Goal: Task Accomplishment & Management: Manage account settings

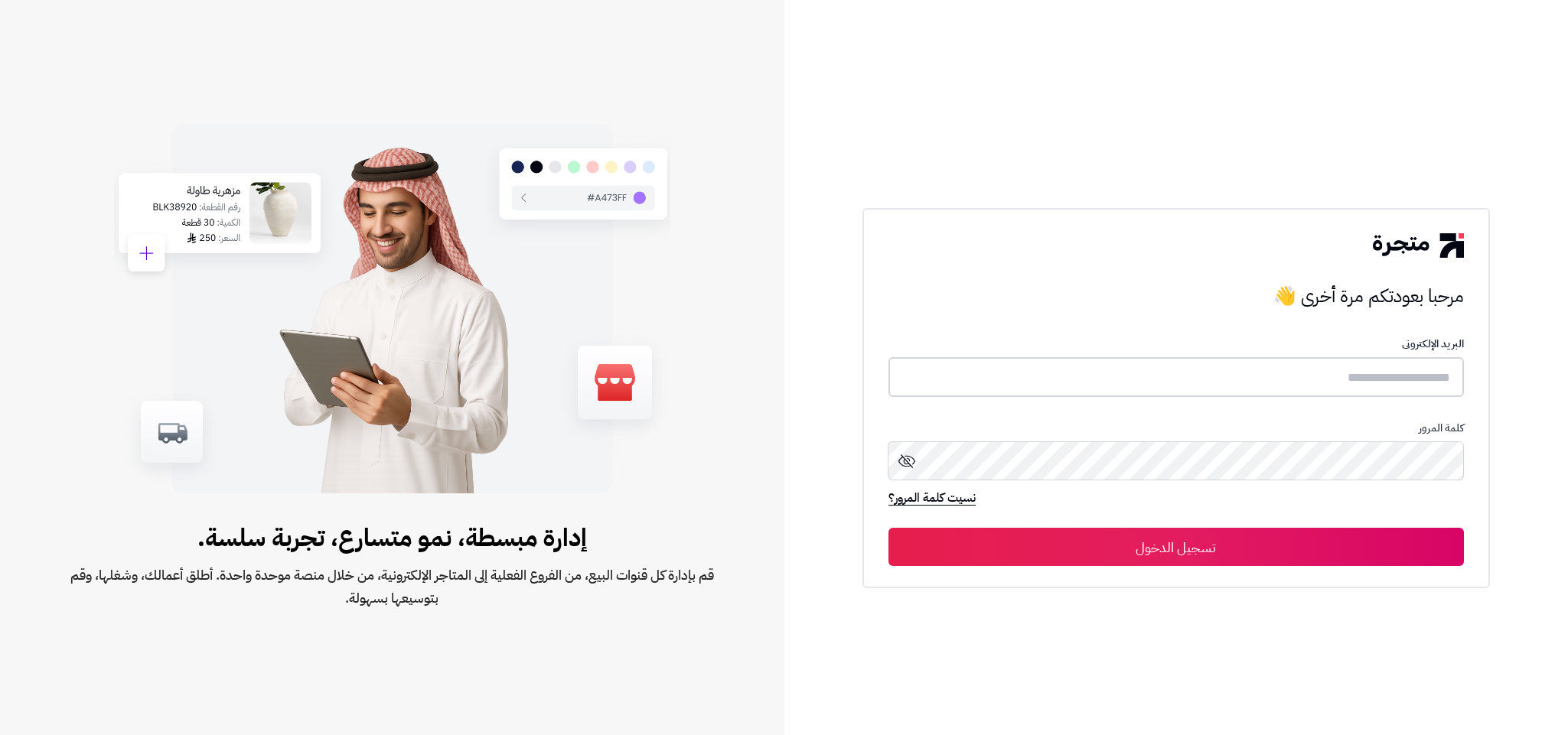
click at [1314, 369] on input "text" at bounding box center [1175, 378] width 576 height 41
paste input "**********"
type input "**********"
click at [1188, 555] on button "تسجيل الدخول" at bounding box center [1175, 546] width 576 height 38
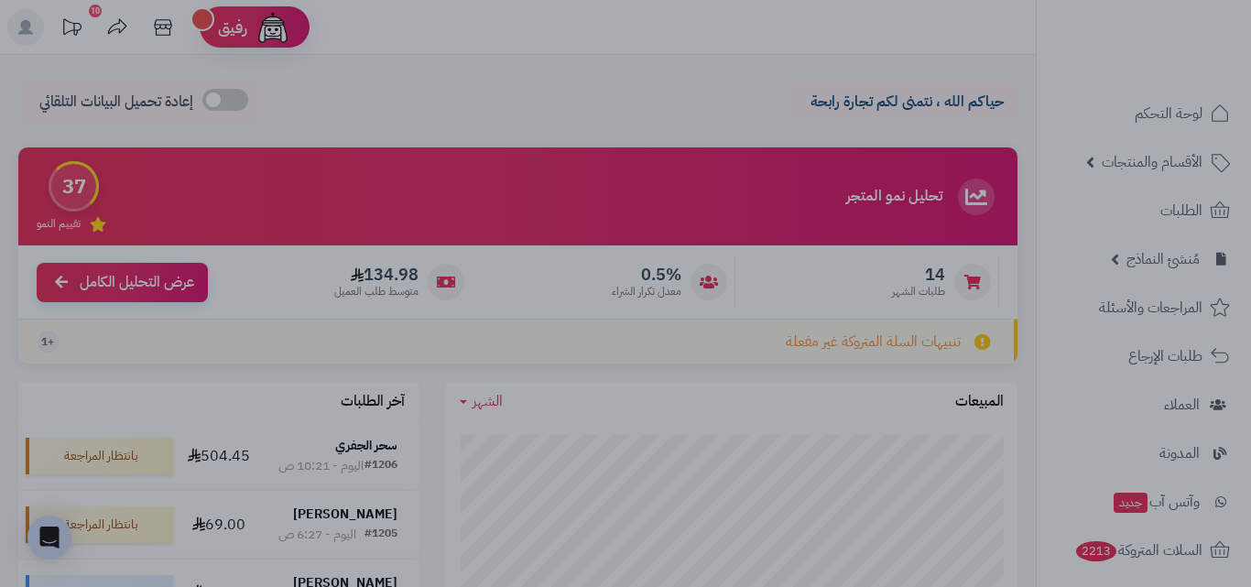
click at [819, 35] on div at bounding box center [625, 293] width 1251 height 587
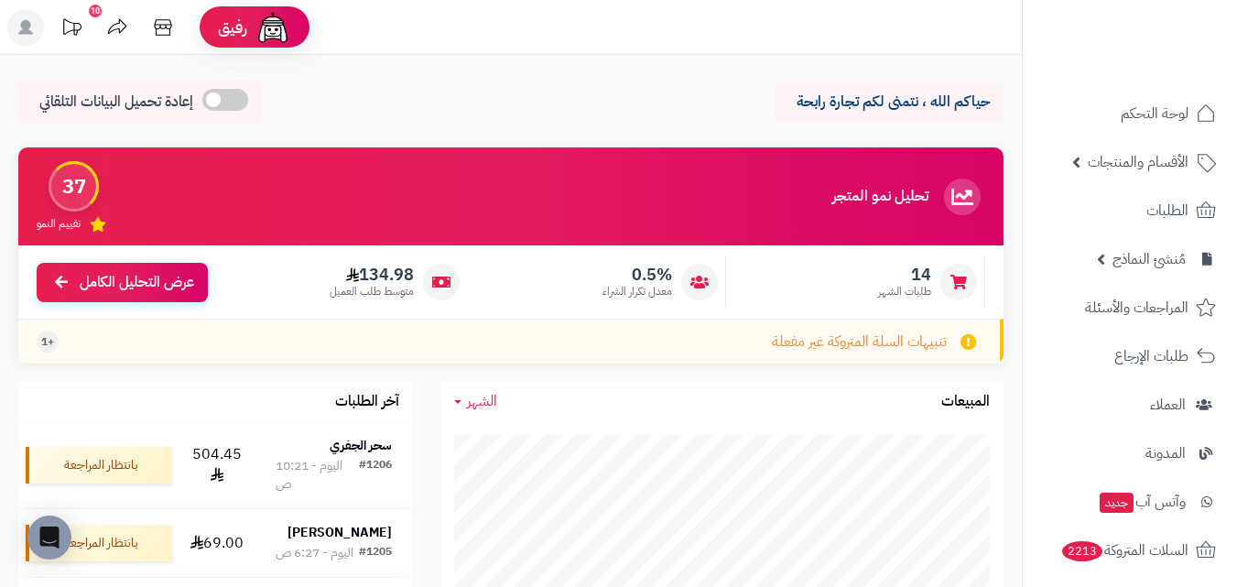
click at [32, 32] on rect at bounding box center [25, 27] width 37 height 37
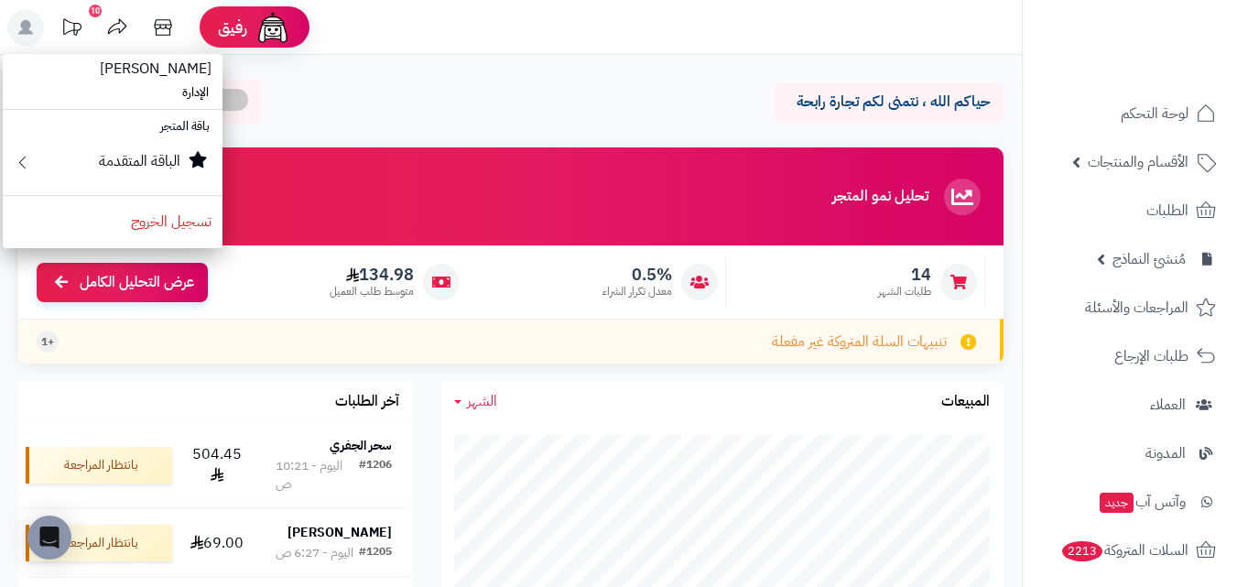
click at [32, 32] on rect at bounding box center [25, 27] width 37 height 37
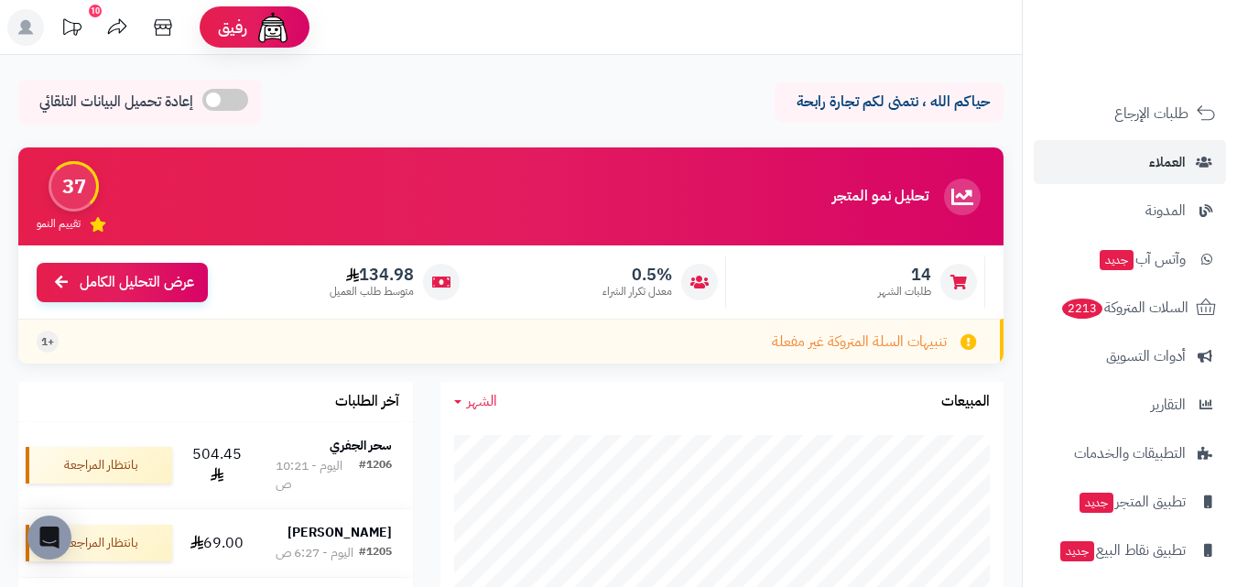
scroll to position [275, 0]
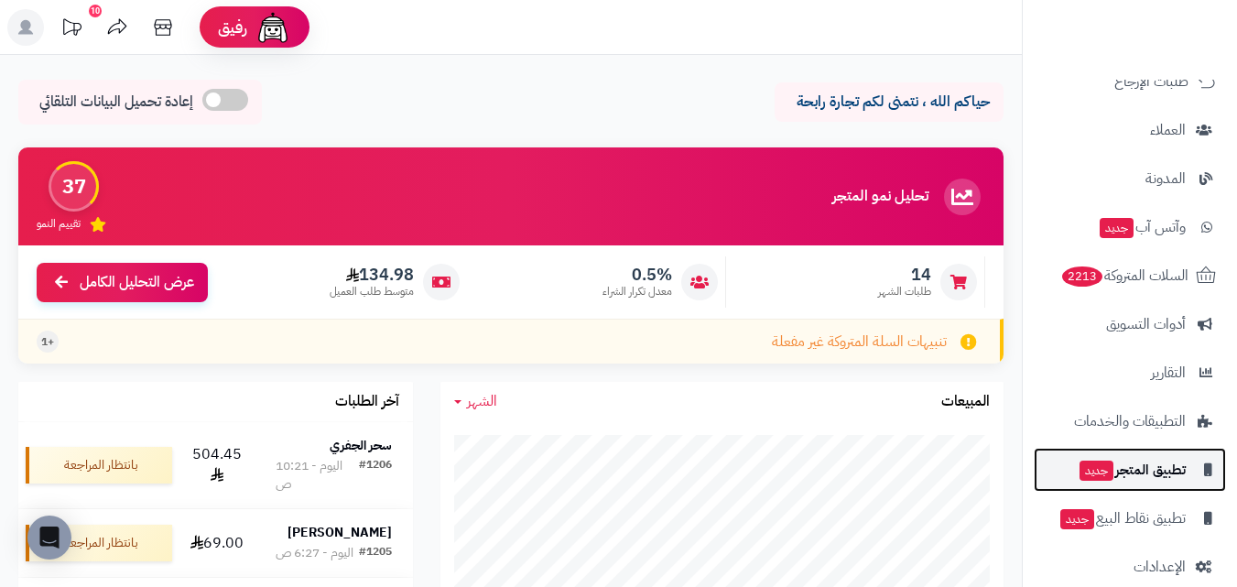
click at [1124, 470] on span "تطبيق المتجر جديد" at bounding box center [1132, 470] width 108 height 26
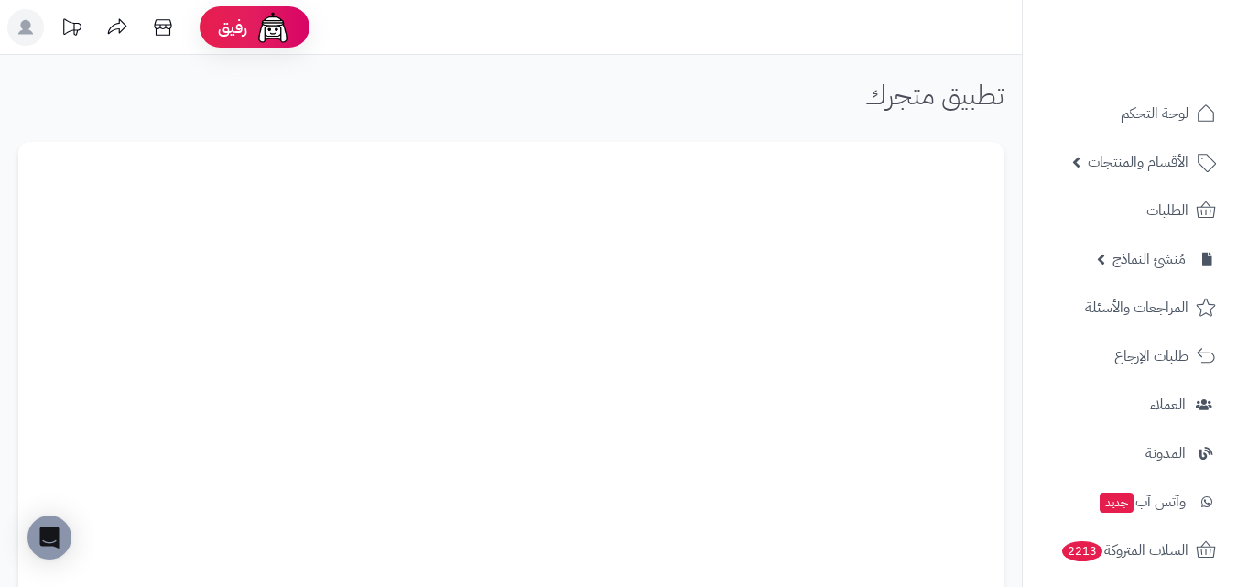
click at [20, 36] on rect at bounding box center [25, 27] width 37 height 37
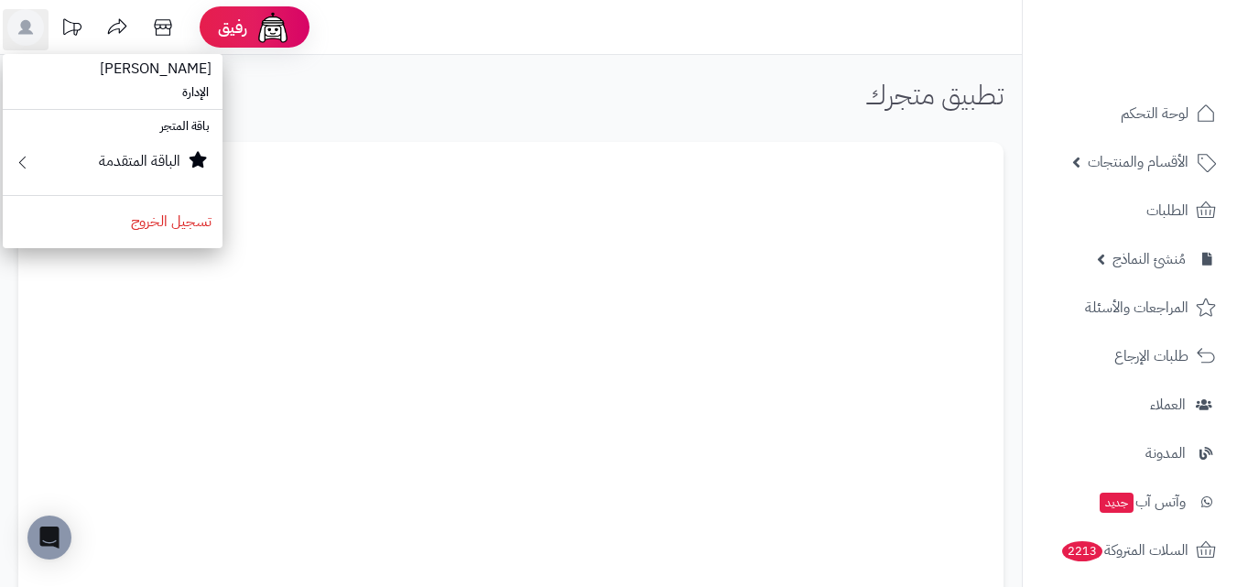
click at [402, 97] on div "تطبيق متجرك" at bounding box center [511, 102] width 986 height 44
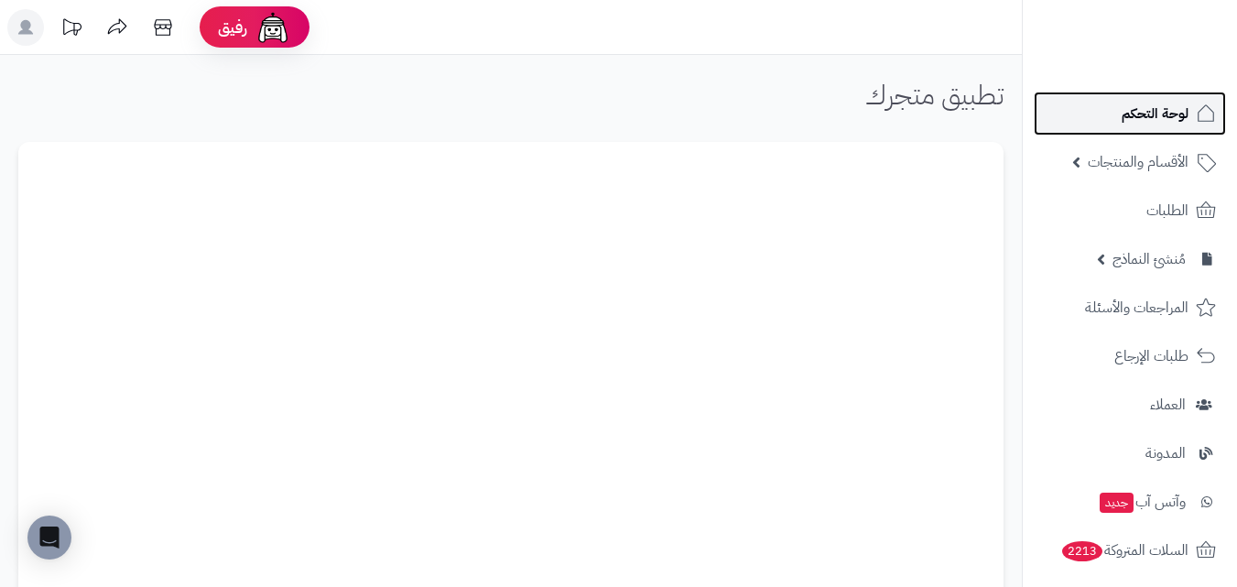
click at [1087, 127] on link "لوحة التحكم" at bounding box center [1130, 114] width 192 height 44
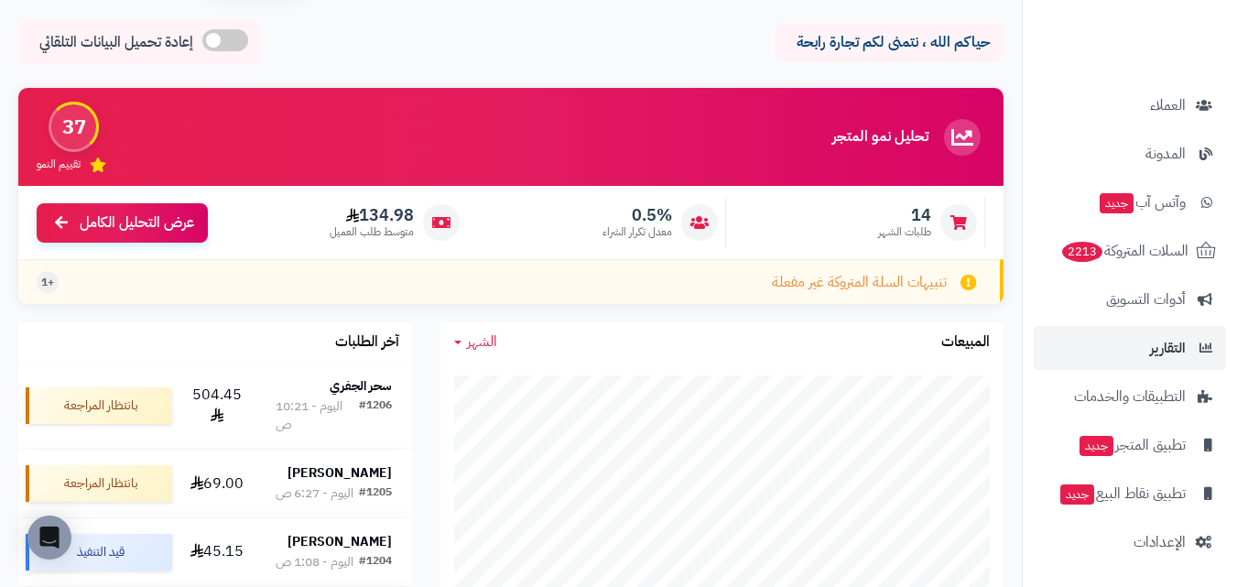
scroll to position [92, 0]
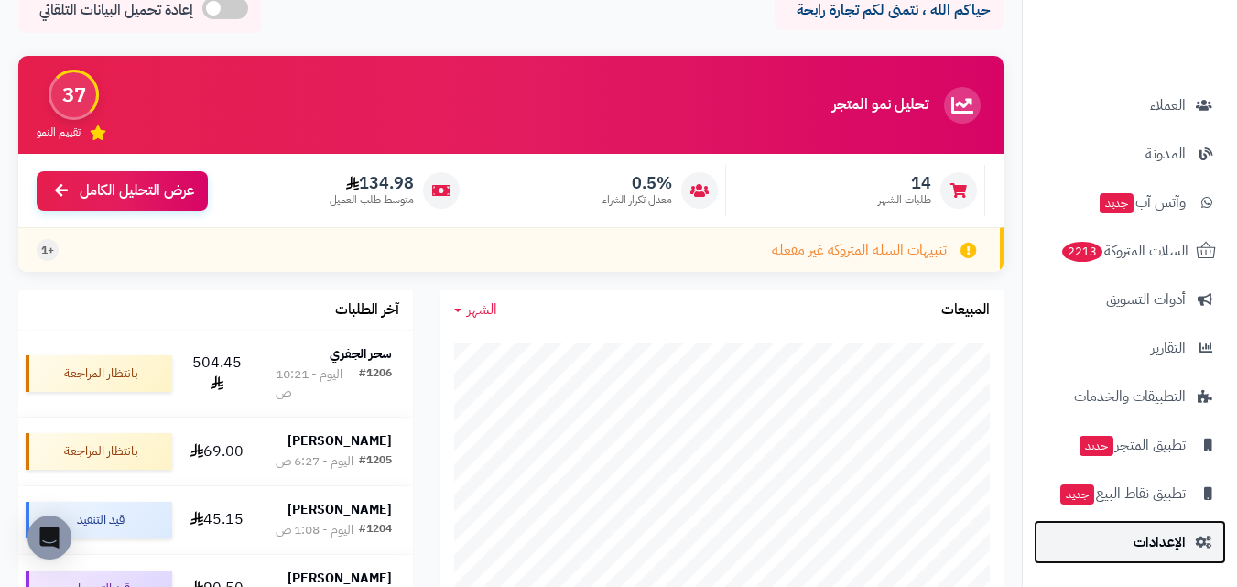
click at [1165, 543] on span "الإعدادات" at bounding box center [1160, 542] width 52 height 26
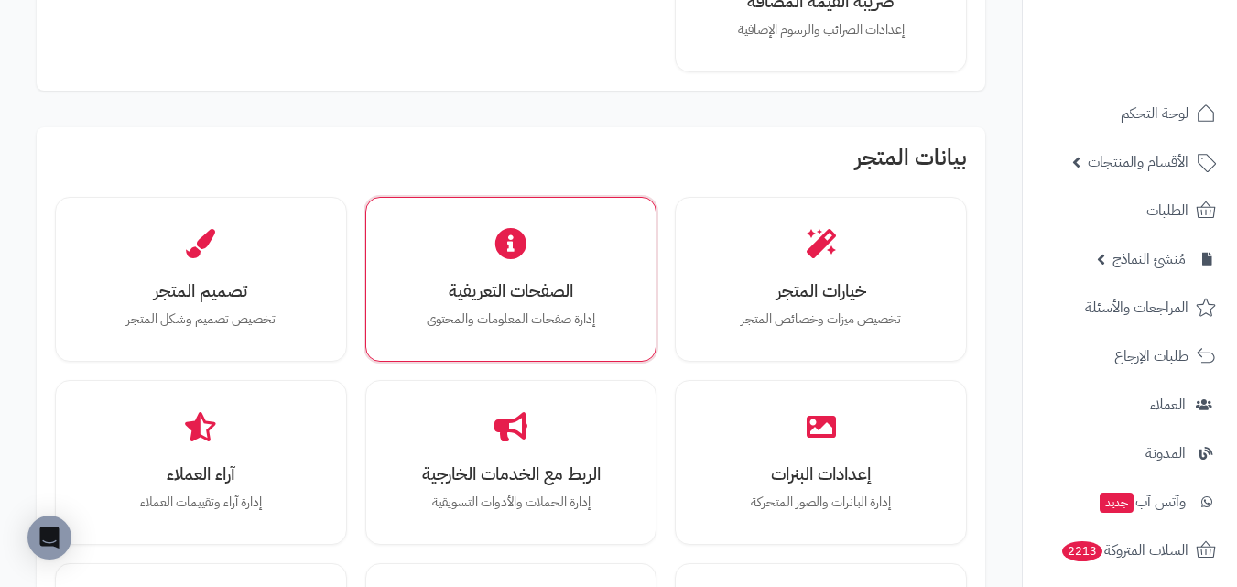
scroll to position [458, 0]
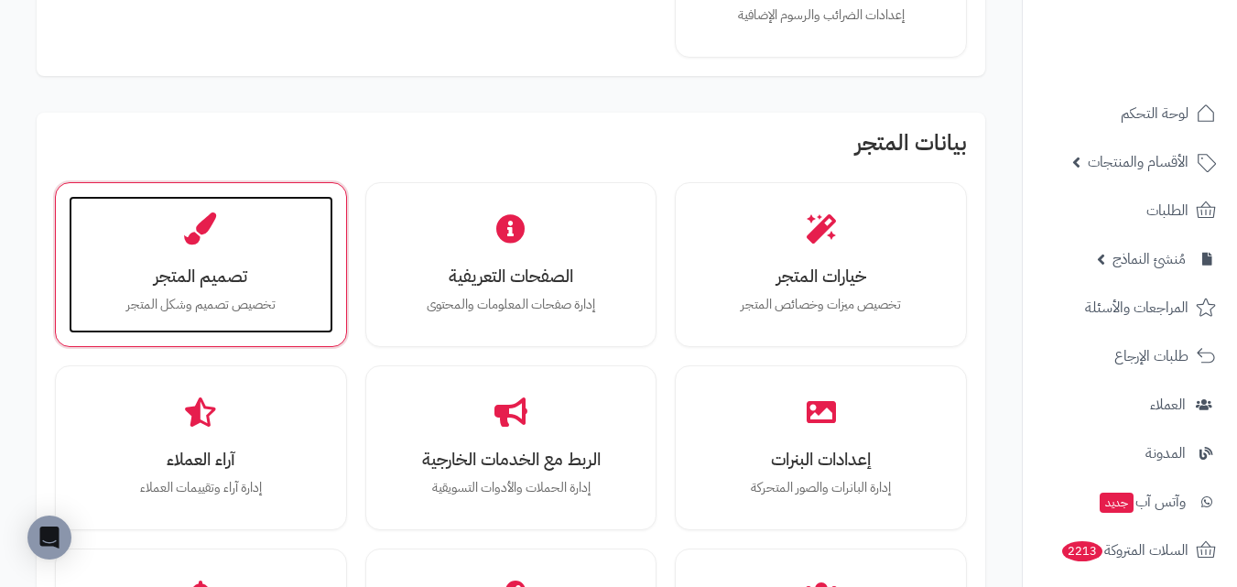
click at [239, 258] on div "تصميم المتجر تخصيص تصميم وشكل المتجر" at bounding box center [201, 264] width 265 height 137
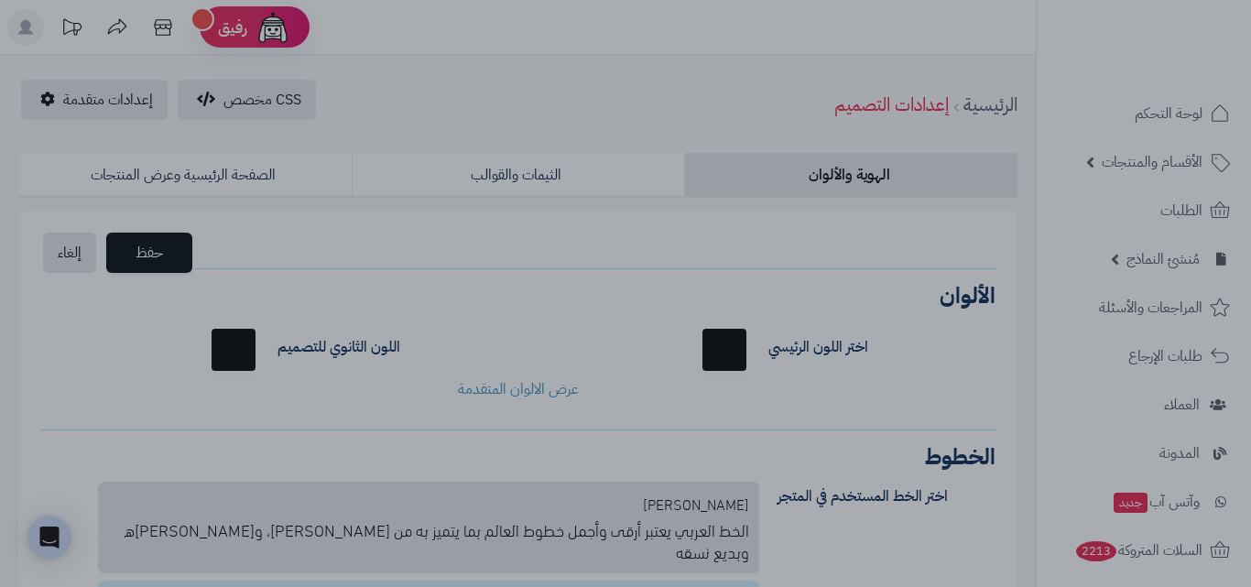
click at [973, 225] on div at bounding box center [625, 293] width 1251 height 587
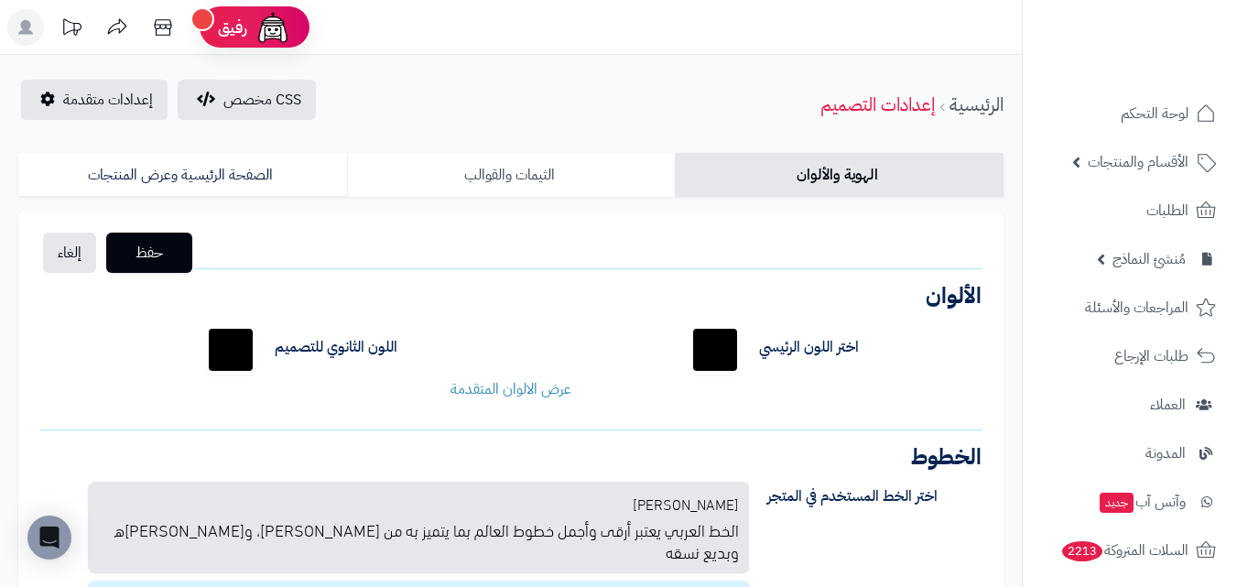
click at [550, 172] on link "الثيمات والقوالب" at bounding box center [511, 175] width 329 height 44
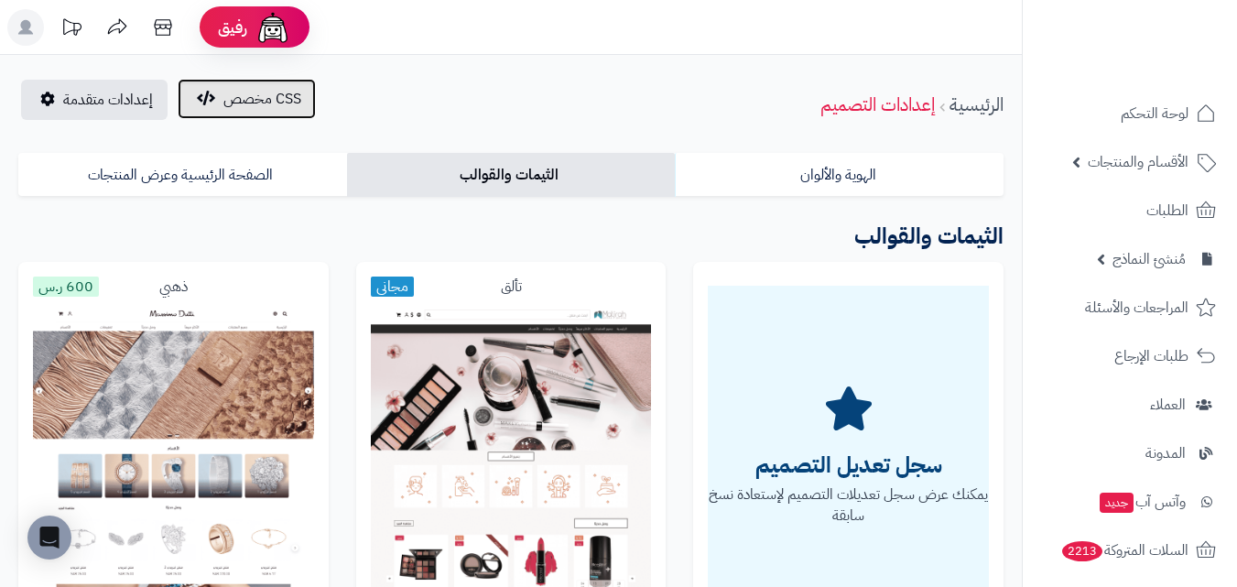
click at [281, 100] on span "CSS مخصص" at bounding box center [262, 99] width 78 height 22
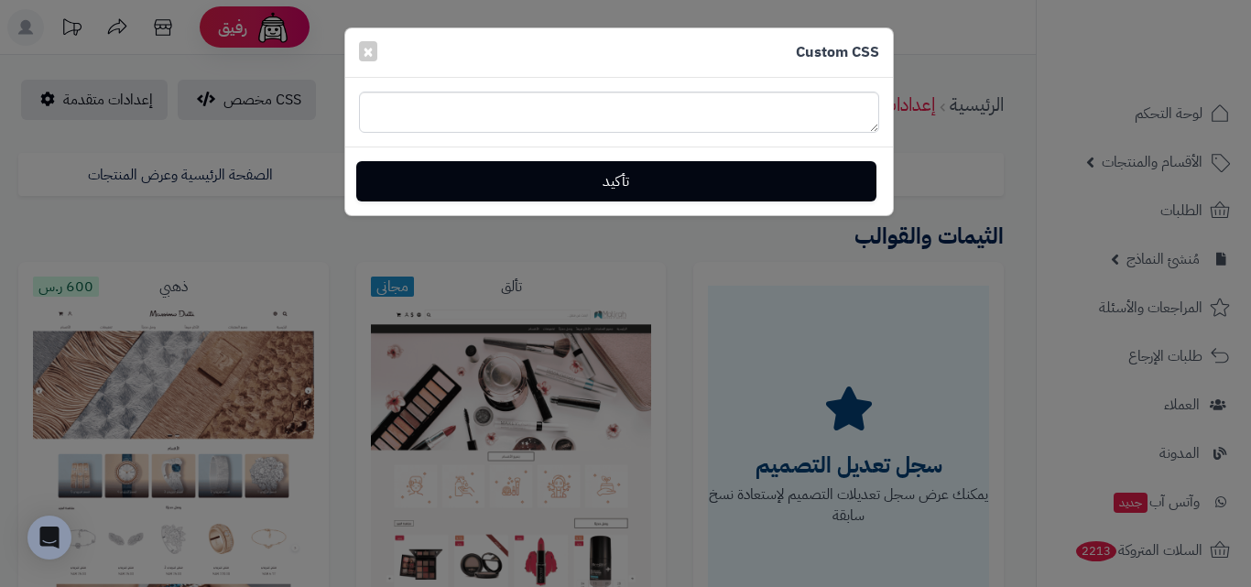
type textarea "**********"
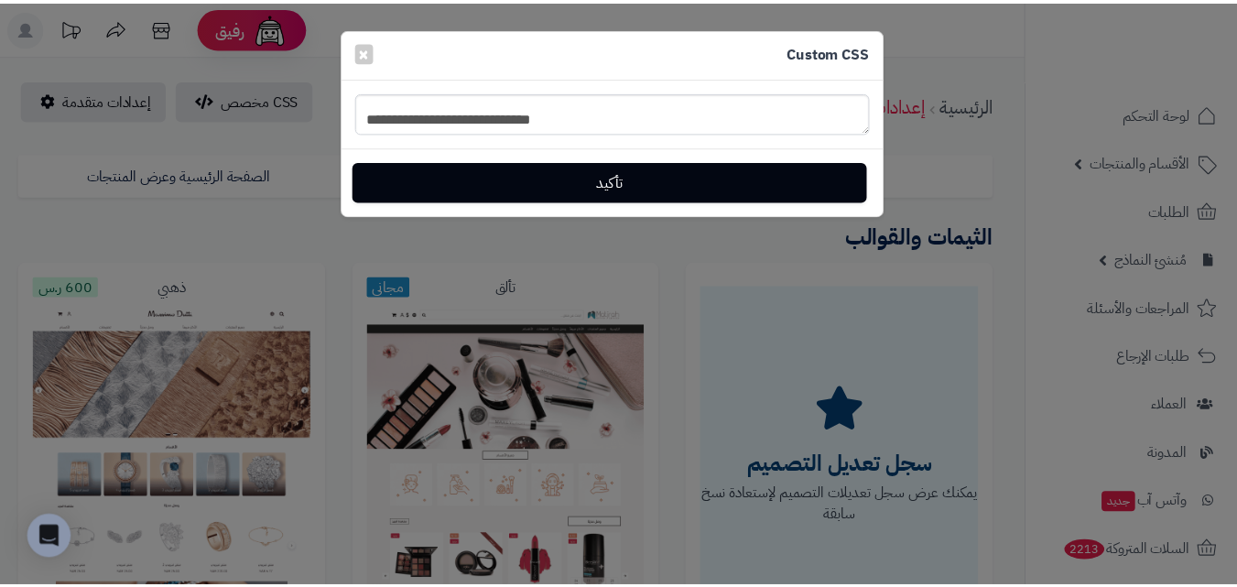
scroll to position [1832, 0]
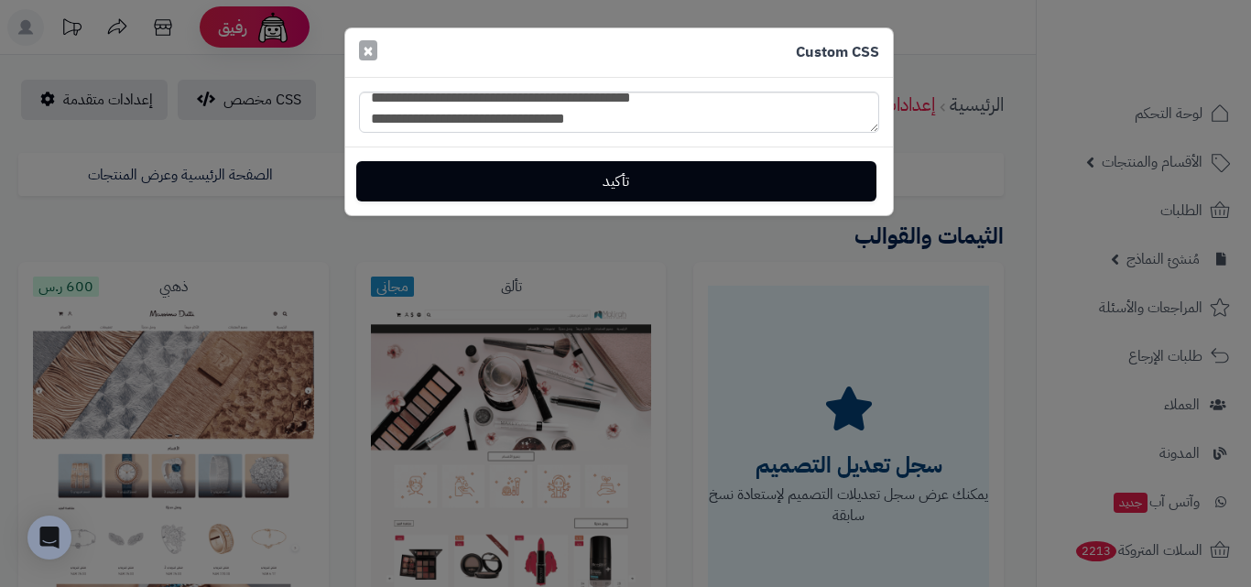
click at [369, 52] on span "×" at bounding box center [368, 50] width 11 height 27
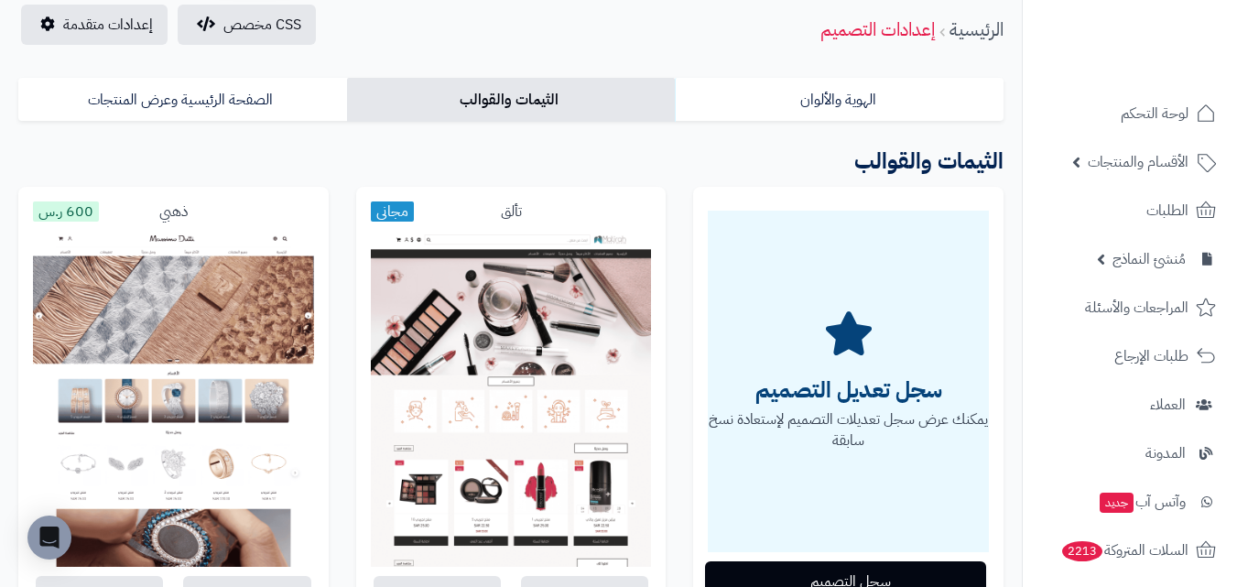
scroll to position [0, 0]
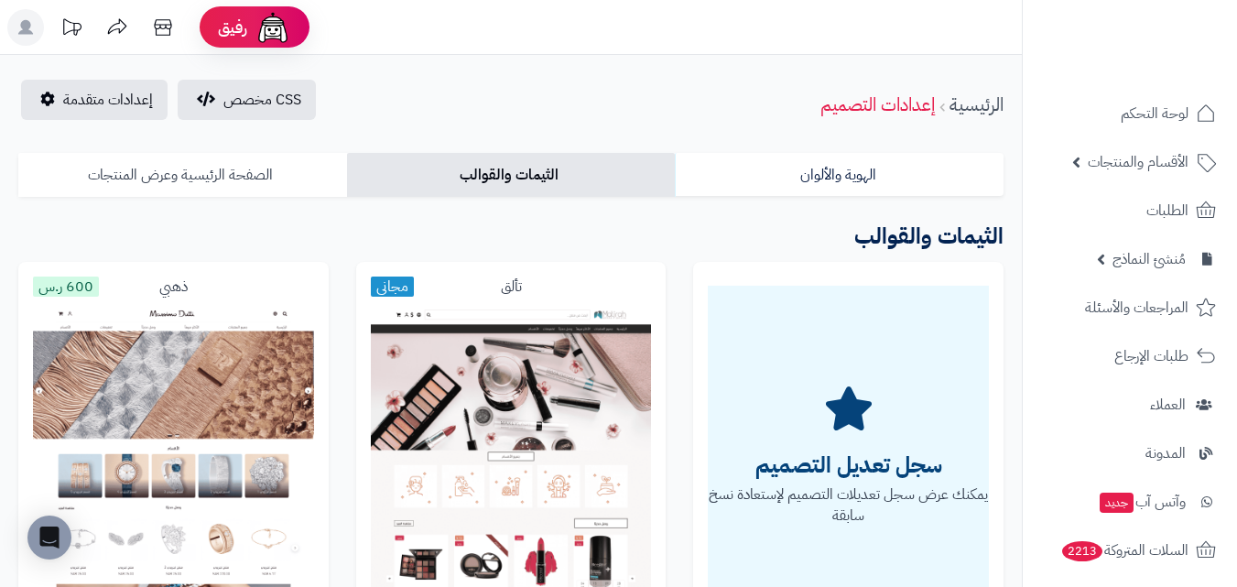
click at [210, 183] on link "الصفحة الرئيسية وعرض المنتجات" at bounding box center [182, 175] width 329 height 44
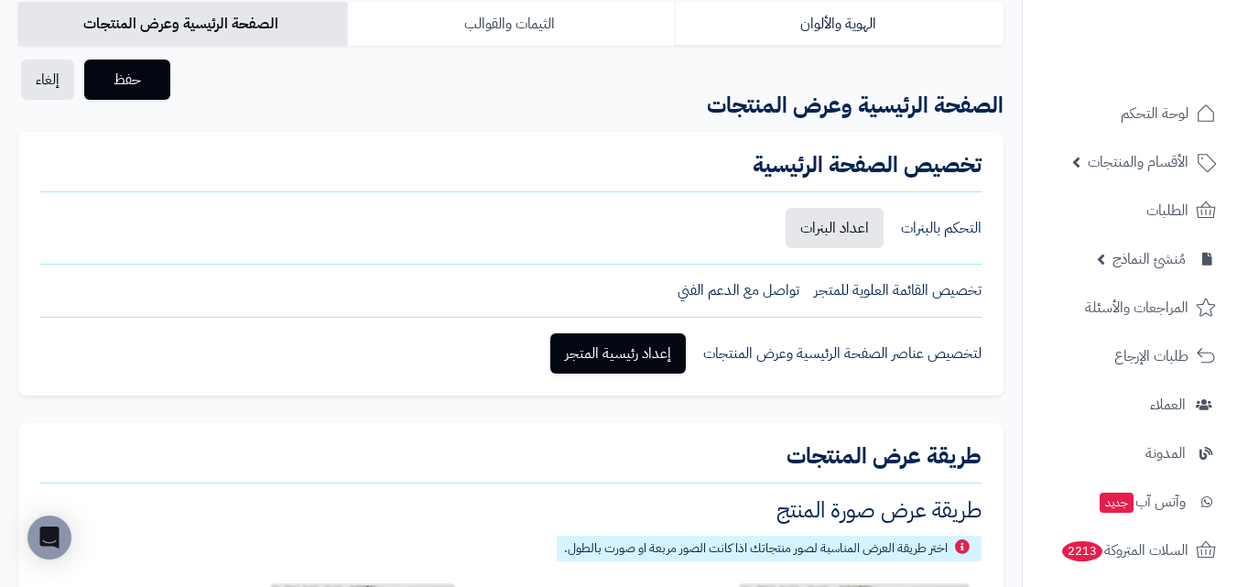
scroll to position [183, 0]
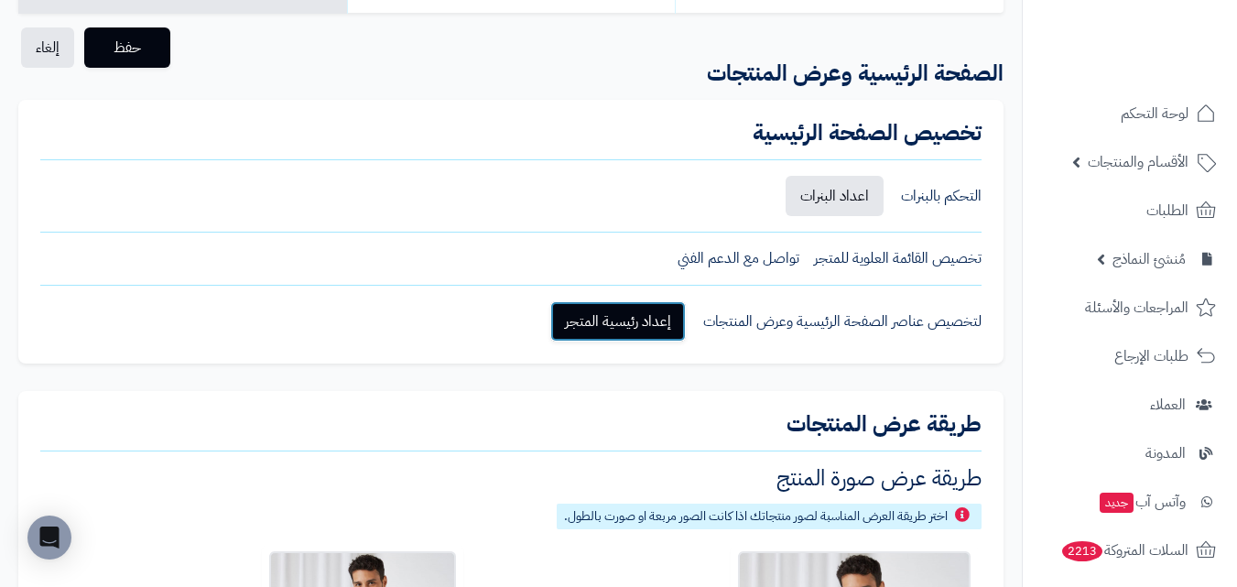
click at [626, 317] on link "إعداد رئيسية المتجر" at bounding box center [618, 321] width 136 height 40
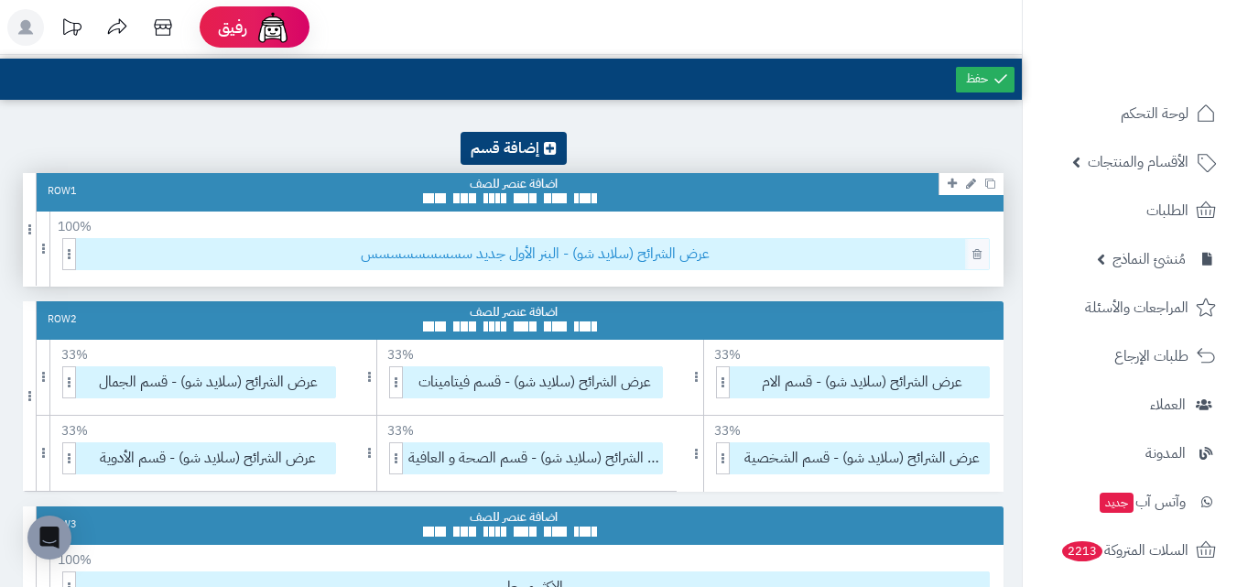
click at [652, 247] on span "عرض الشرائح (سلايد شو) - البنر الأول جديد سسسسسسسسس" at bounding box center [536, 254] width 908 height 30
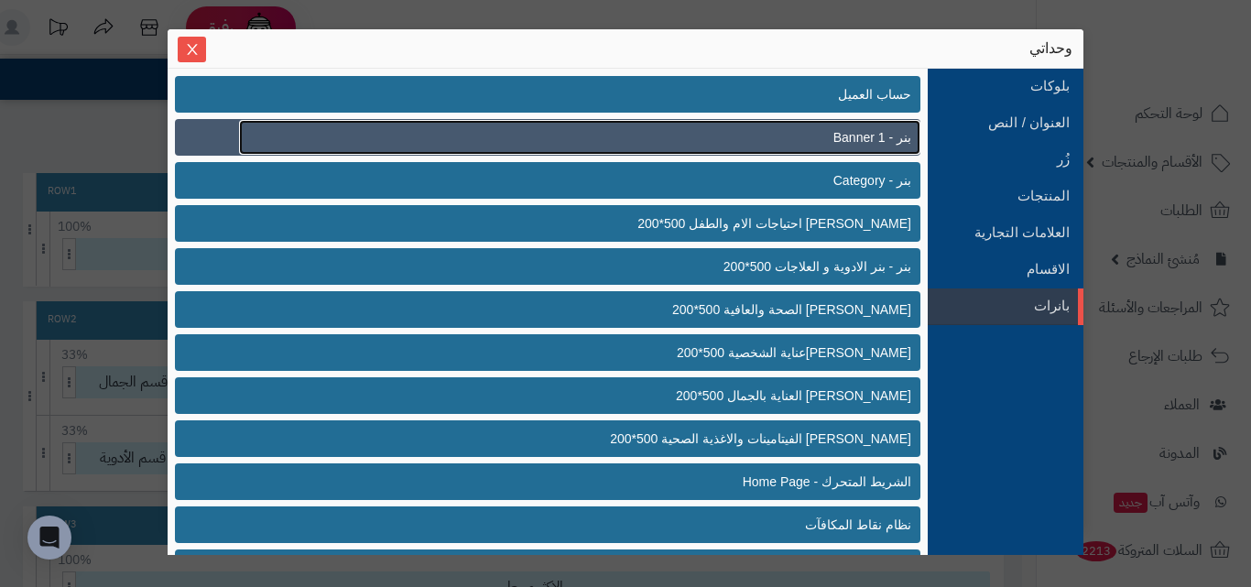
click at [834, 144] on span "بنر - Banner 1" at bounding box center [873, 137] width 78 height 19
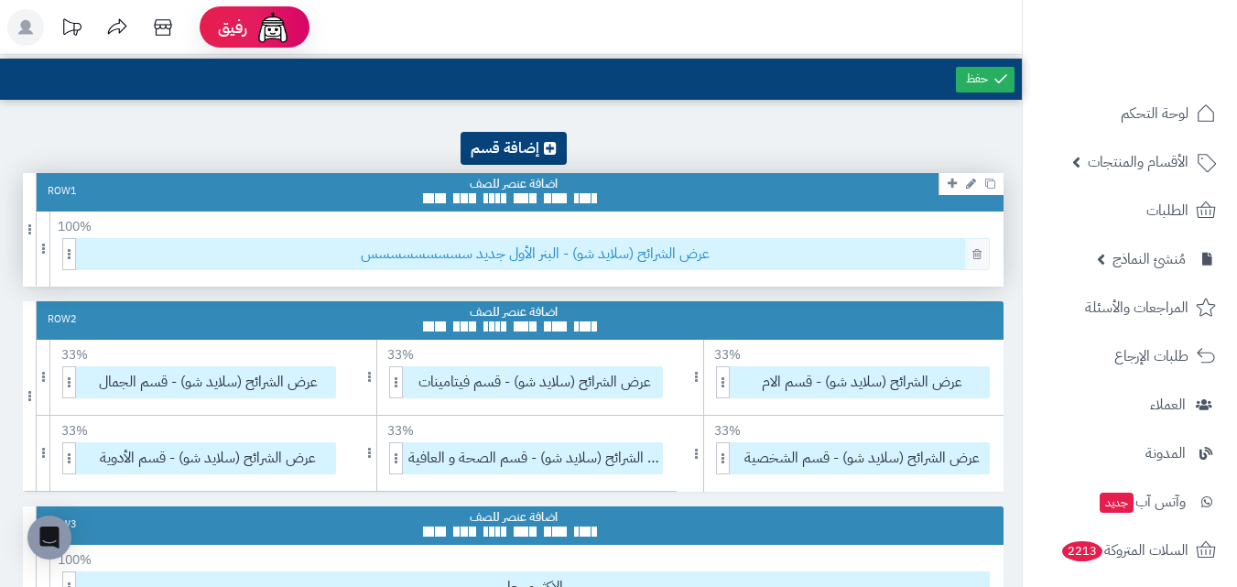
click at [583, 255] on span "عرض الشرائح (سلايد شو) - البنر الأول جديد سسسسسسسسس" at bounding box center [536, 254] width 908 height 30
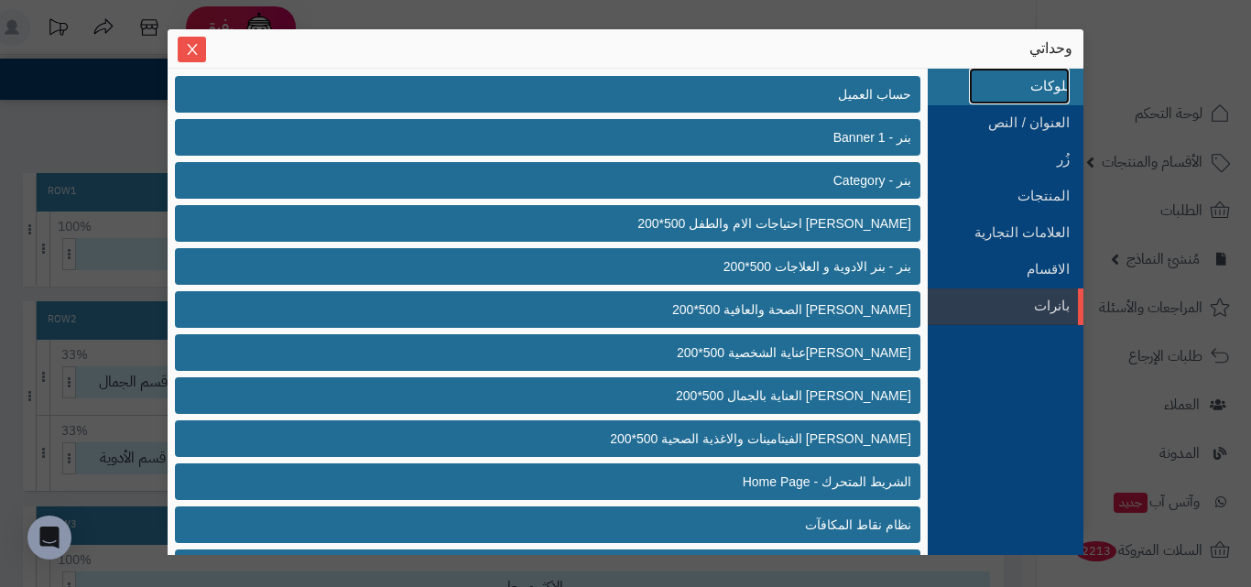
click at [1027, 92] on link "بلوكات" at bounding box center [1019, 86] width 101 height 37
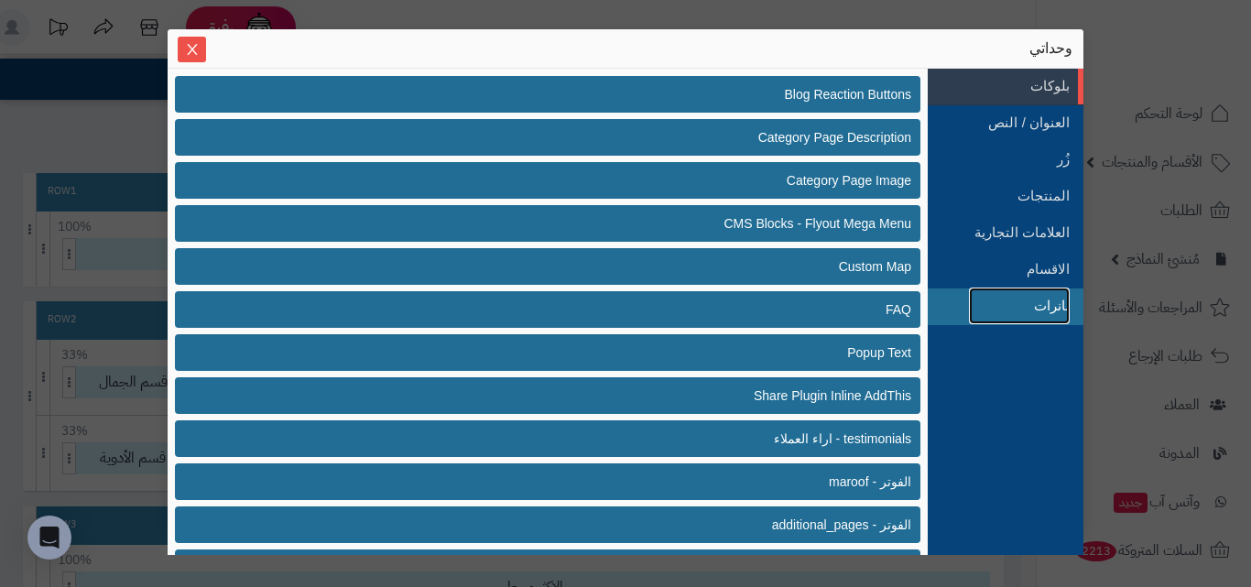
click at [1060, 300] on link "بانرات" at bounding box center [1019, 306] width 101 height 37
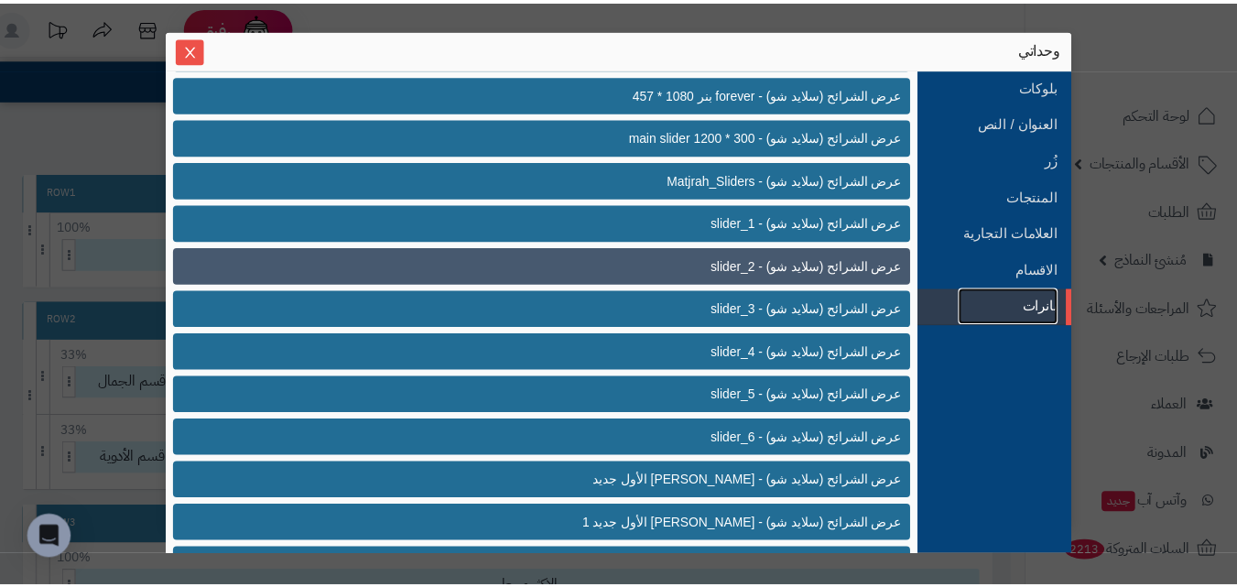
scroll to position [916, 0]
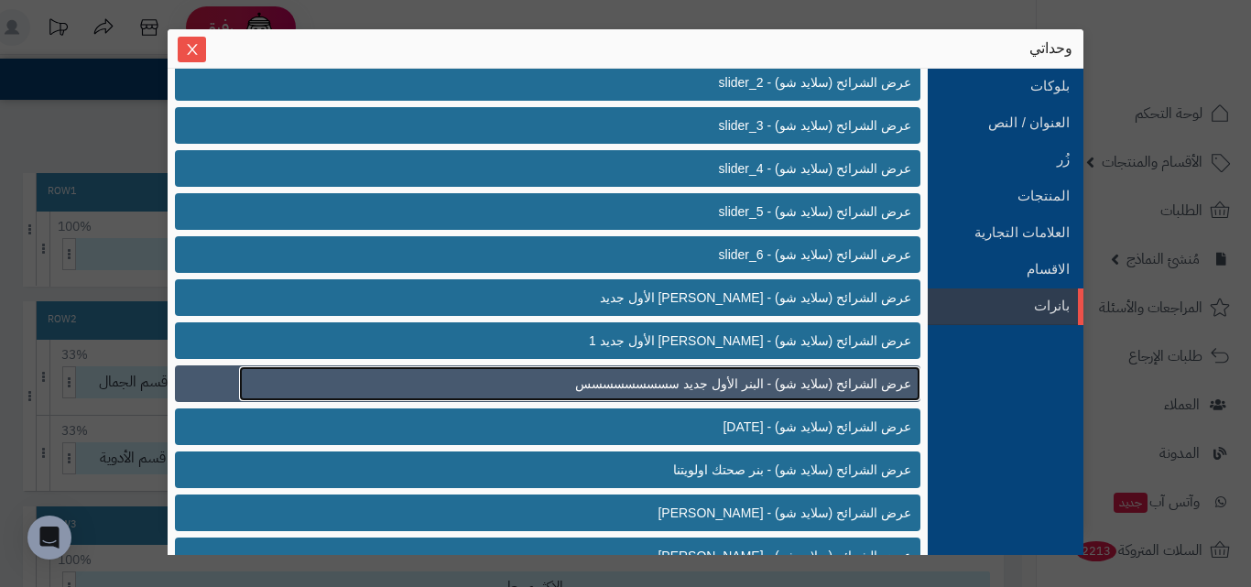
click at [648, 385] on span "عرض الشرائح (سلايد شو) - البنر الأول جديد سسسسسسسسس" at bounding box center [743, 384] width 336 height 19
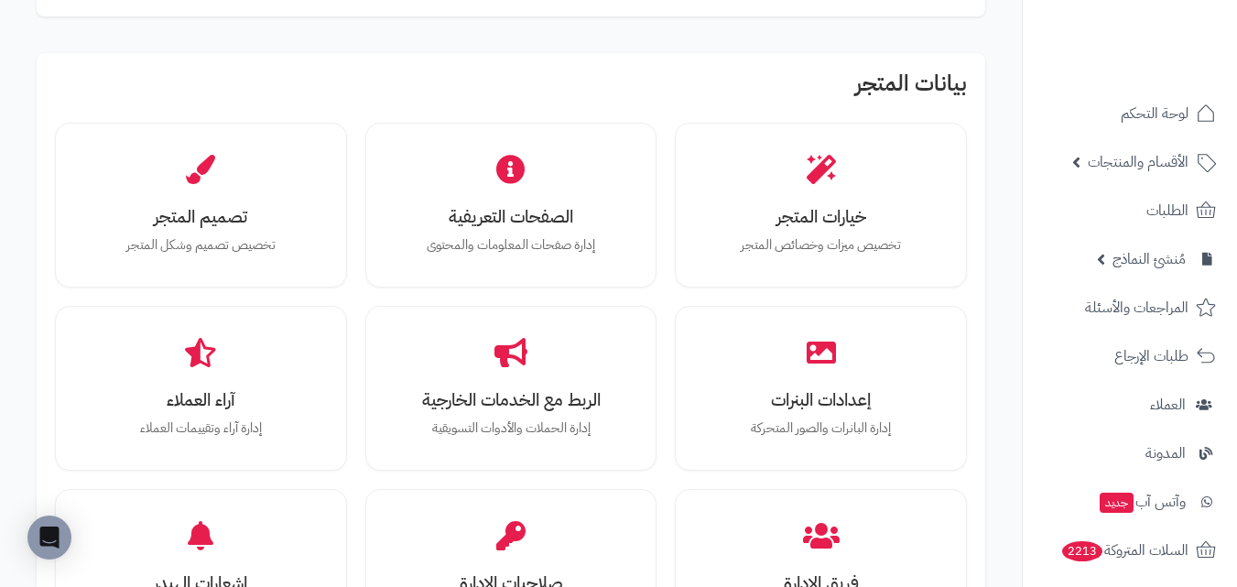
scroll to position [550, 0]
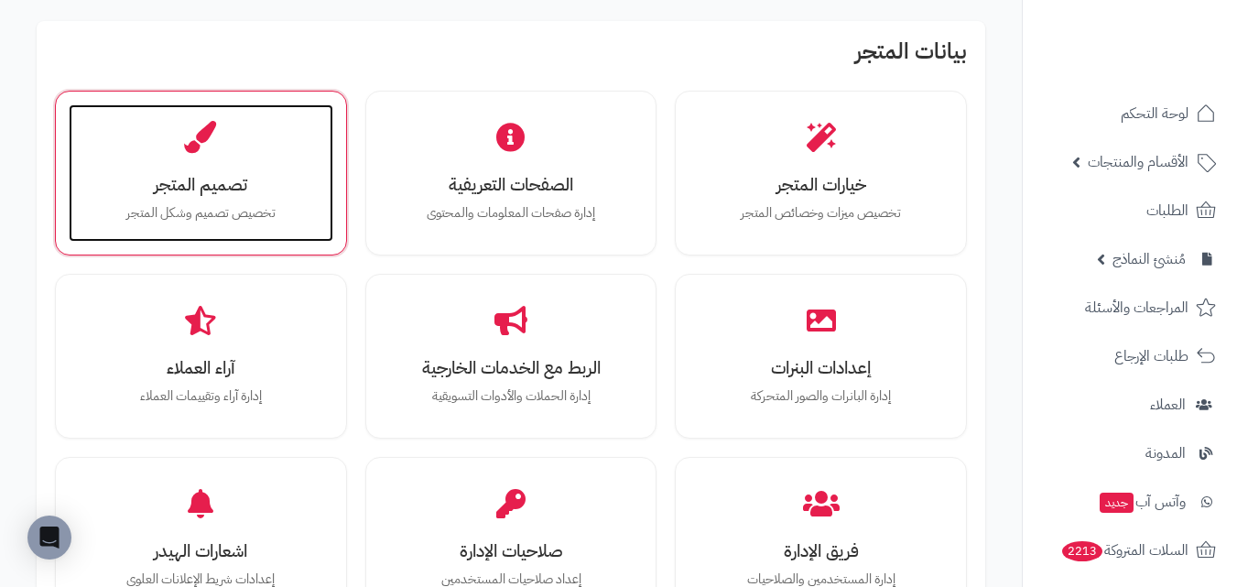
click at [208, 193] on h3 "تصميم المتجر" at bounding box center [201, 184] width 228 height 19
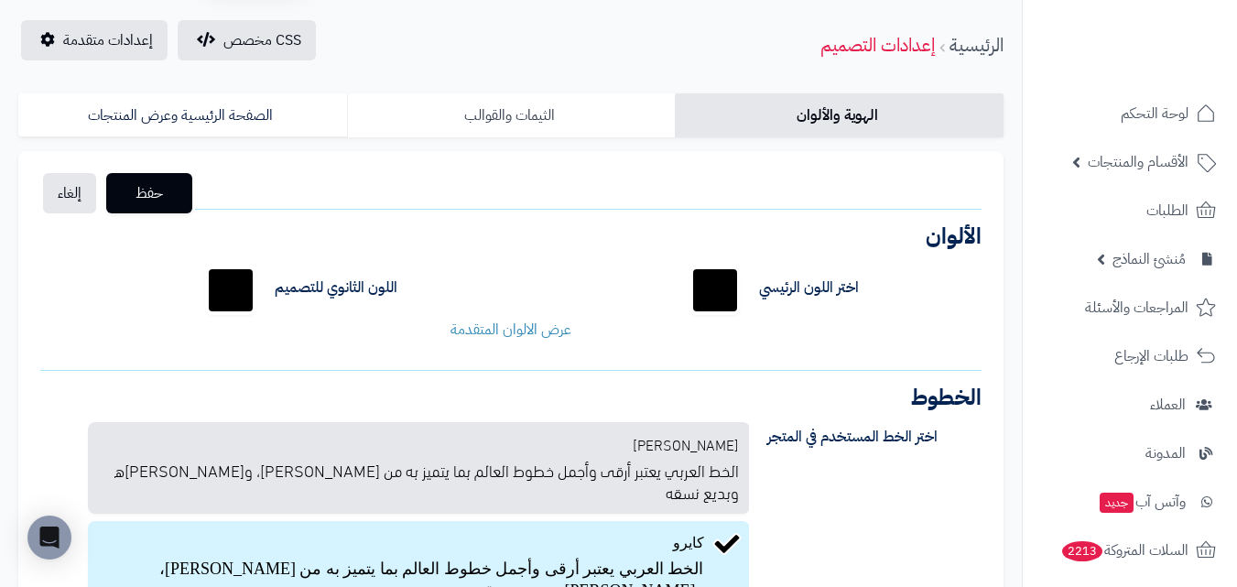
scroll to position [92, 0]
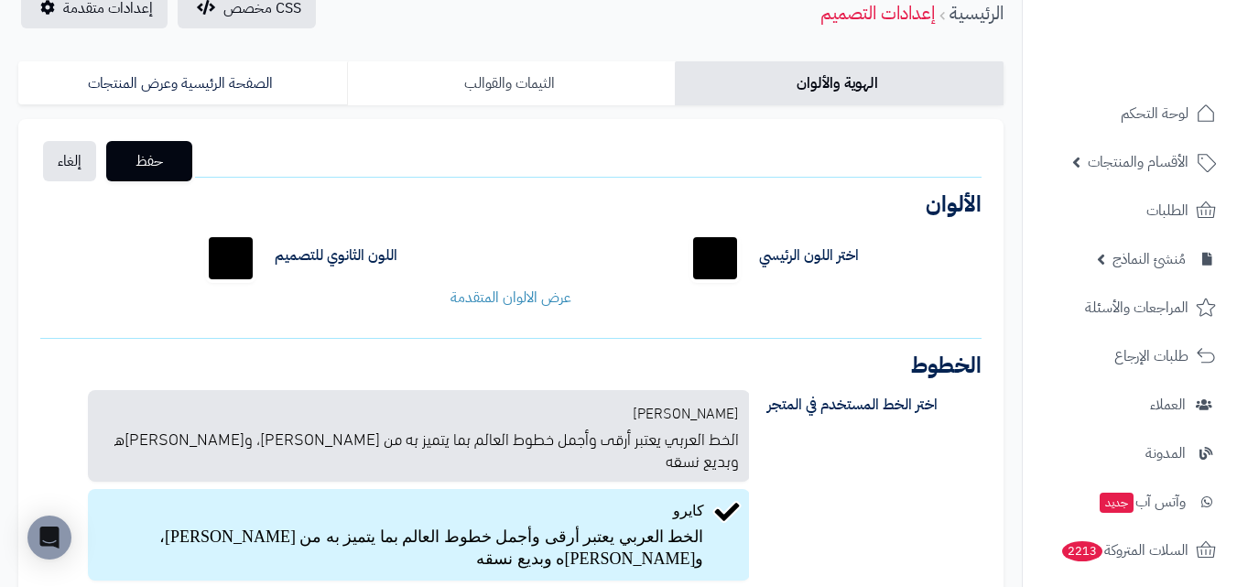
click at [506, 81] on link "الثيمات والقوالب" at bounding box center [511, 83] width 329 height 44
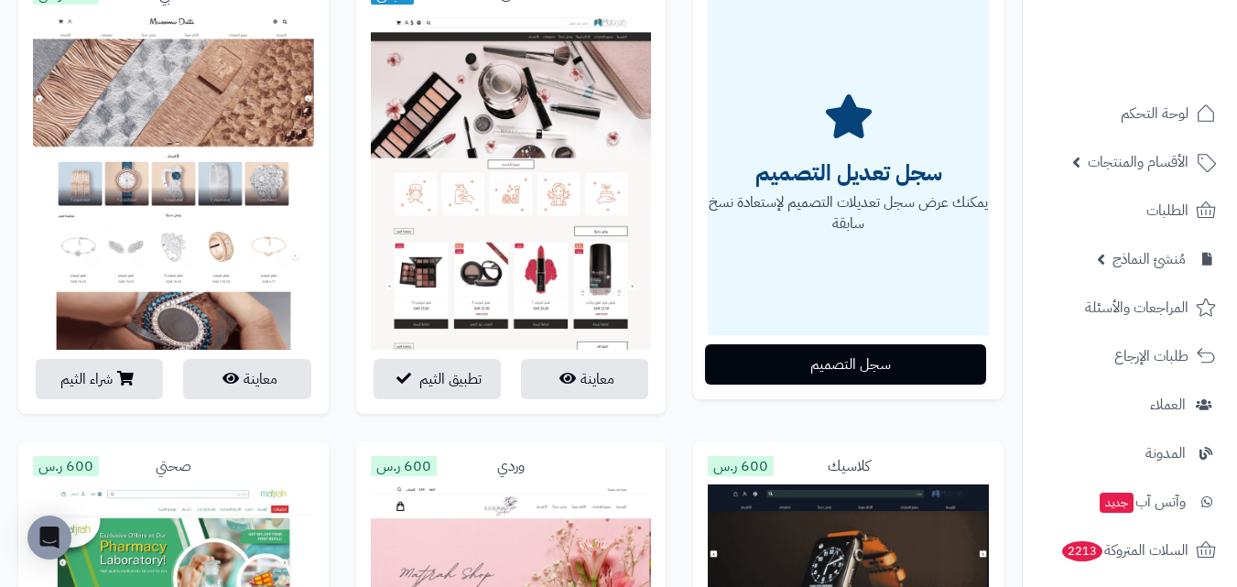
scroll to position [17, 0]
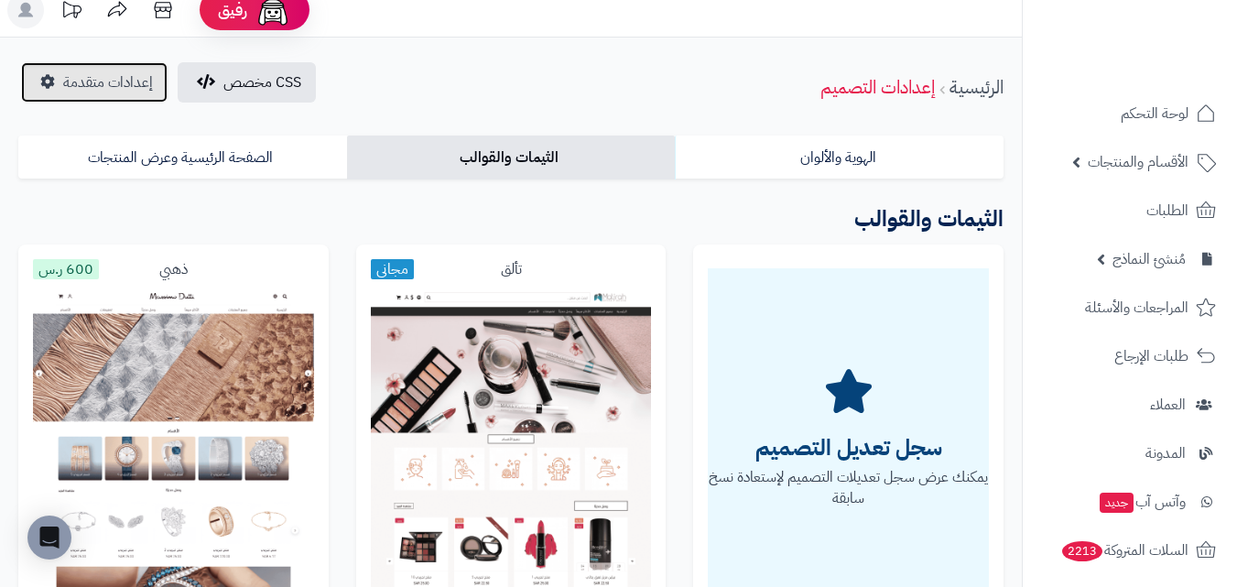
click at [131, 86] on span "إعدادات متقدمة" at bounding box center [108, 82] width 90 height 22
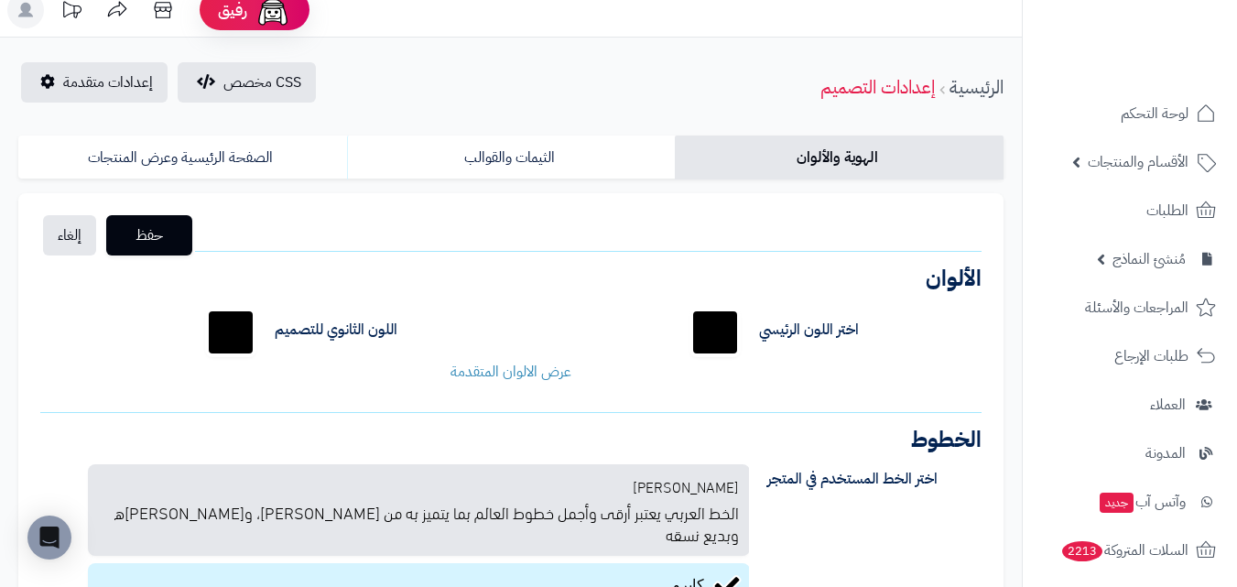
scroll to position [17, 0]
click at [290, 152] on link "الصفحة الرئيسية وعرض المنتجات" at bounding box center [182, 158] width 329 height 44
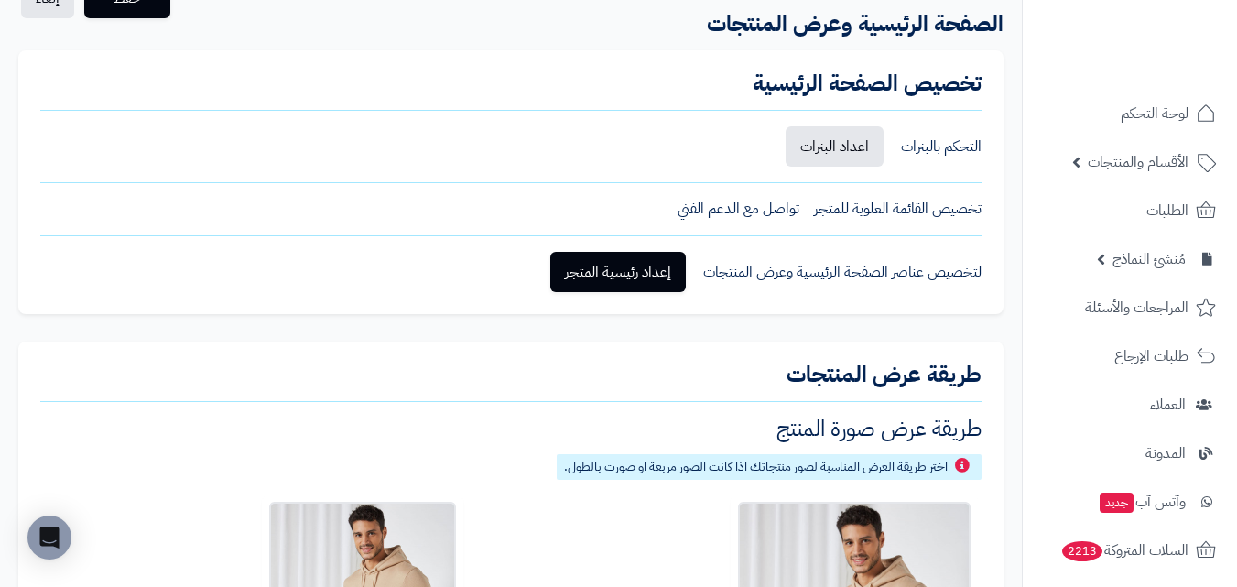
scroll to position [201, 0]
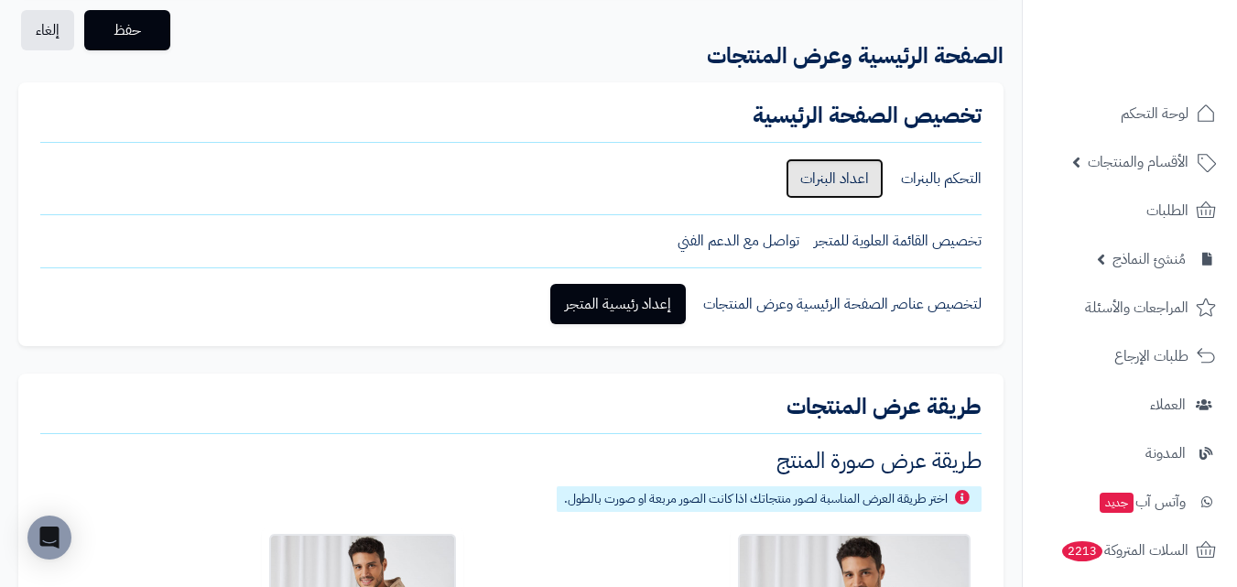
click at [810, 180] on link "اعداد البنرات" at bounding box center [835, 178] width 98 height 40
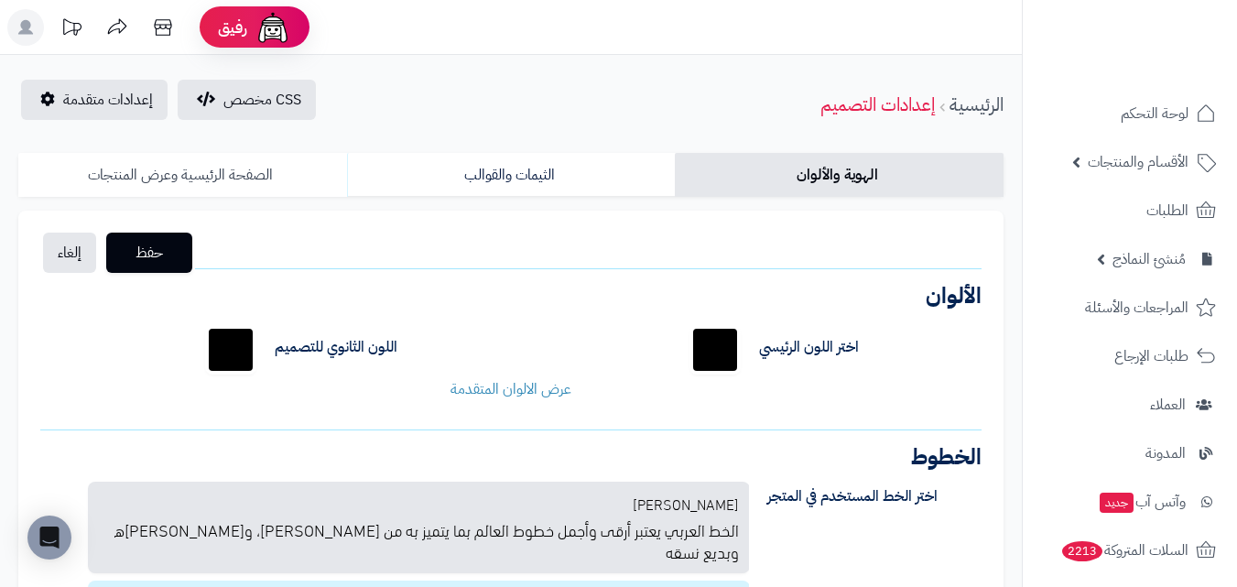
click at [228, 180] on link "الصفحة الرئيسية وعرض المنتجات" at bounding box center [182, 175] width 329 height 44
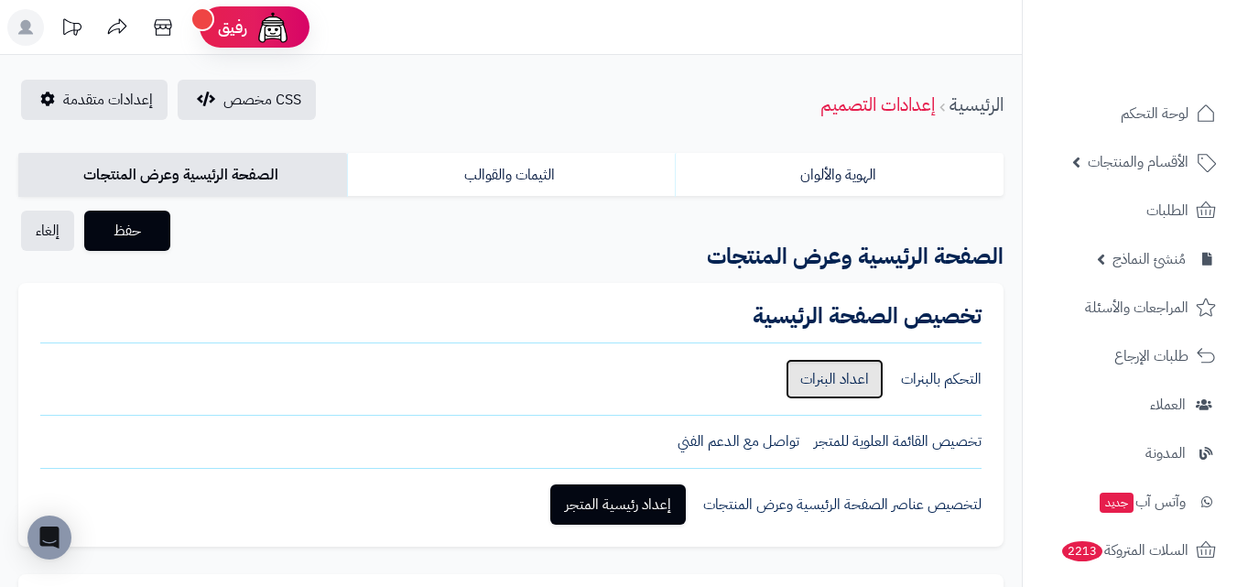
click at [821, 376] on link "اعداد البنرات" at bounding box center [835, 379] width 98 height 40
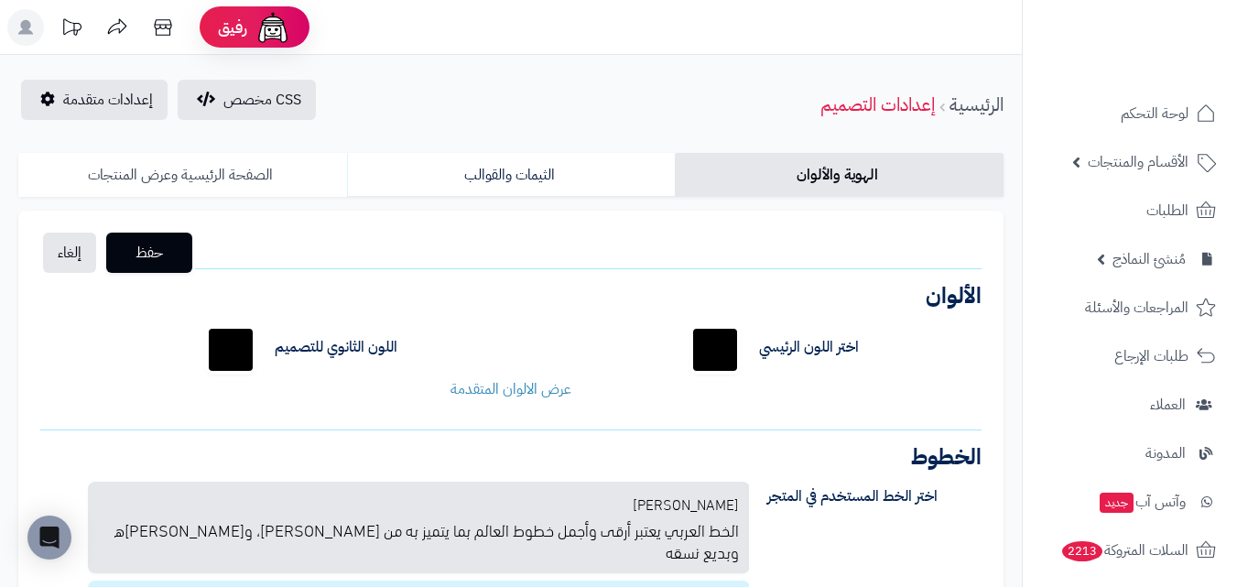
click at [250, 170] on link "الصفحة الرئيسية وعرض المنتجات" at bounding box center [182, 175] width 329 height 44
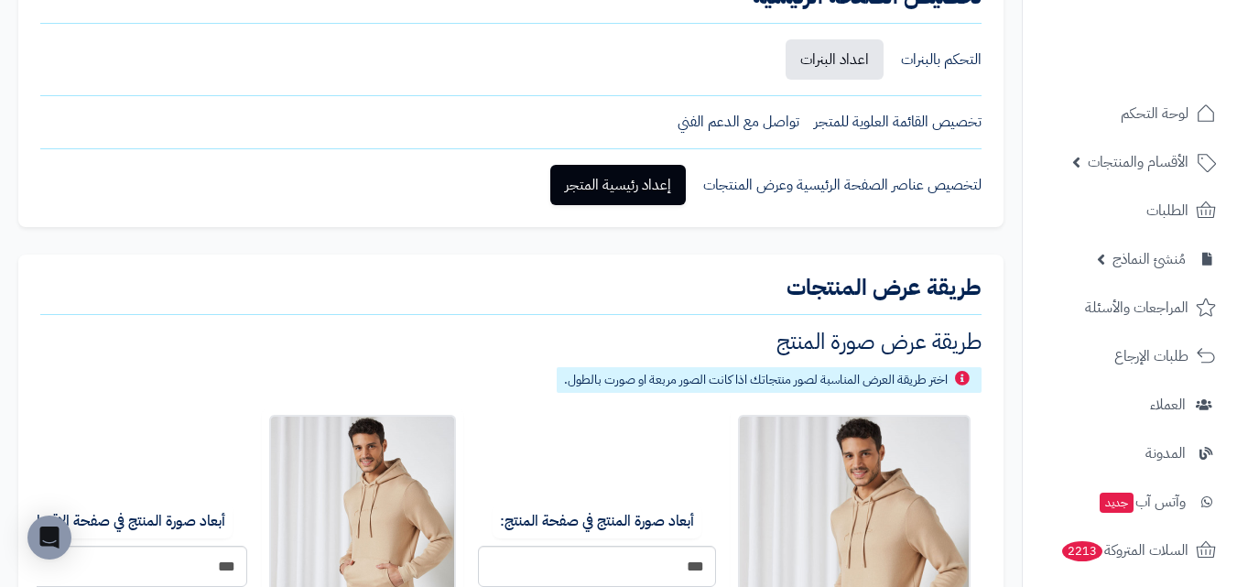
scroll to position [288, 0]
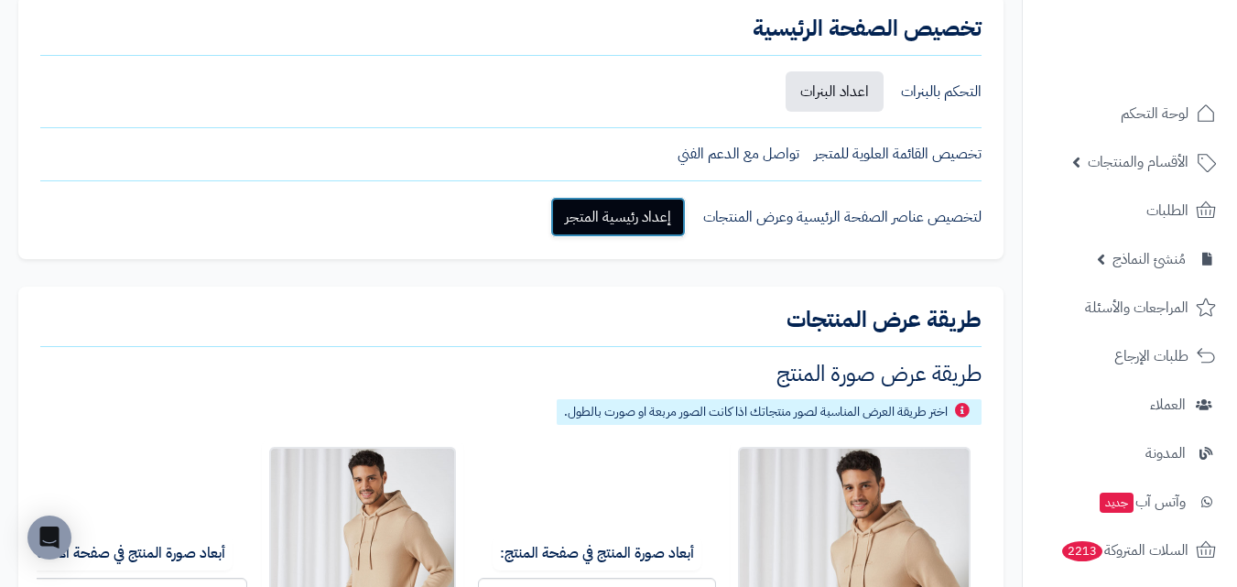
click at [614, 215] on link "إعداد رئيسية المتجر" at bounding box center [618, 217] width 136 height 40
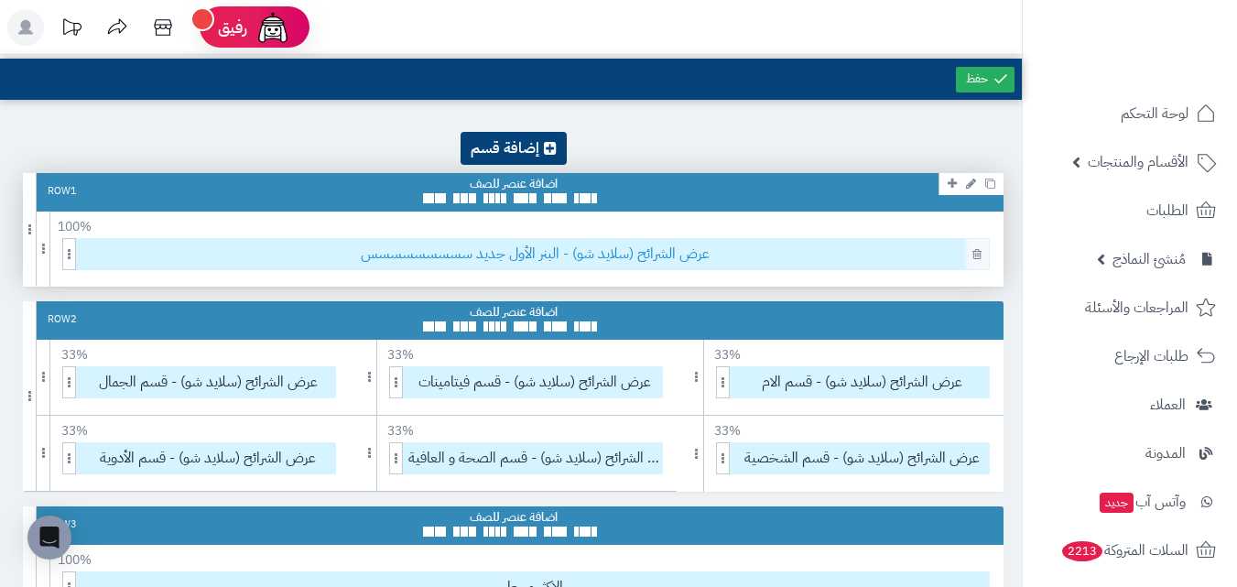
drag, startPoint x: 470, startPoint y: 252, endPoint x: 449, endPoint y: 251, distance: 21.1
click at [449, 251] on span "عرض الشرائح (سلايد شو) - البنر الأول جديد سسسسسسسسس" at bounding box center [536, 254] width 908 height 30
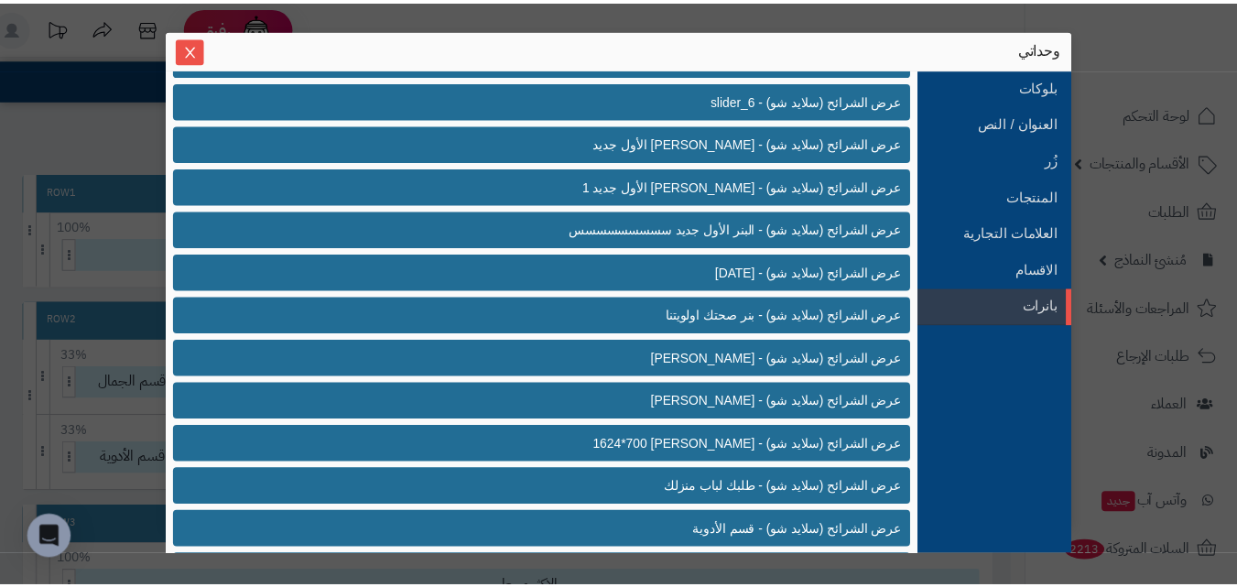
scroll to position [1013, 0]
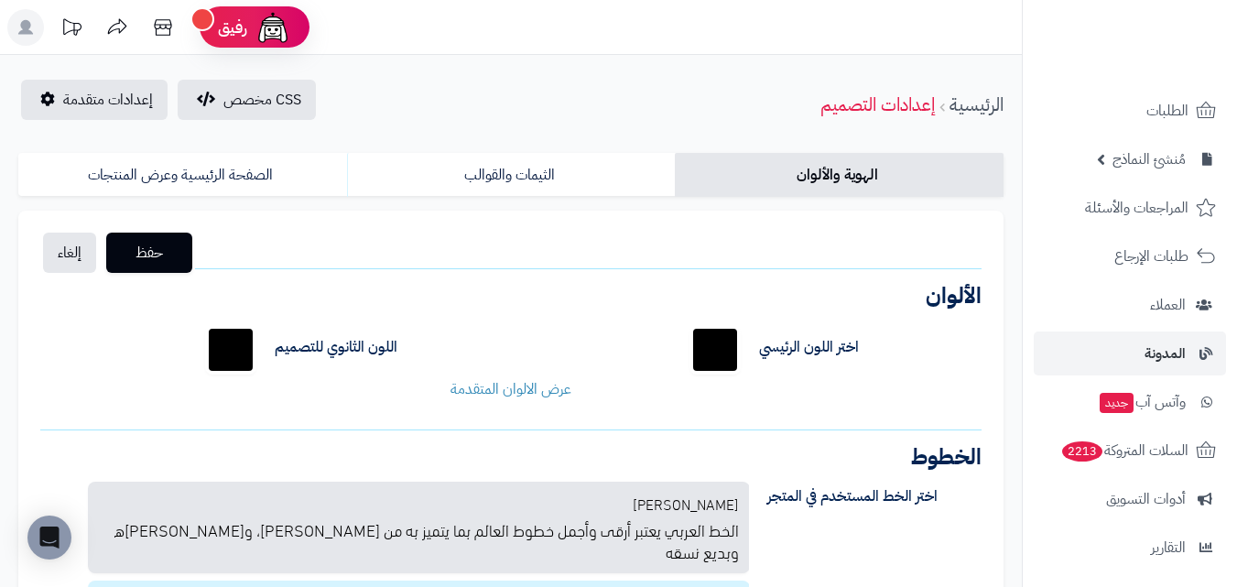
scroll to position [275, 0]
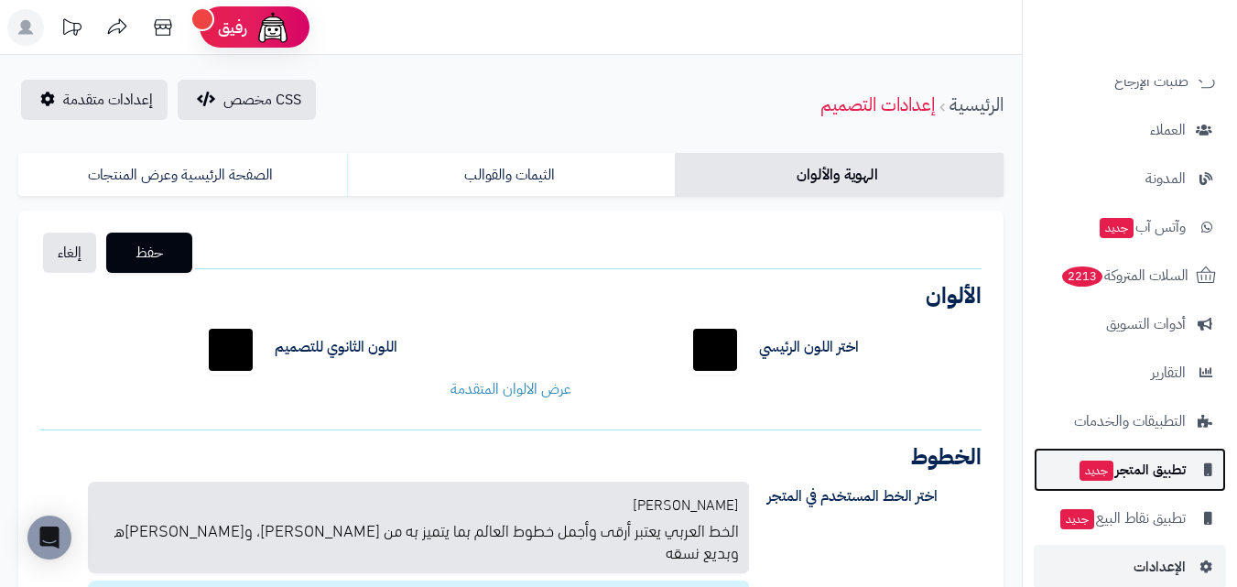
click at [1124, 467] on span "تطبيق المتجر جديد" at bounding box center [1132, 470] width 108 height 26
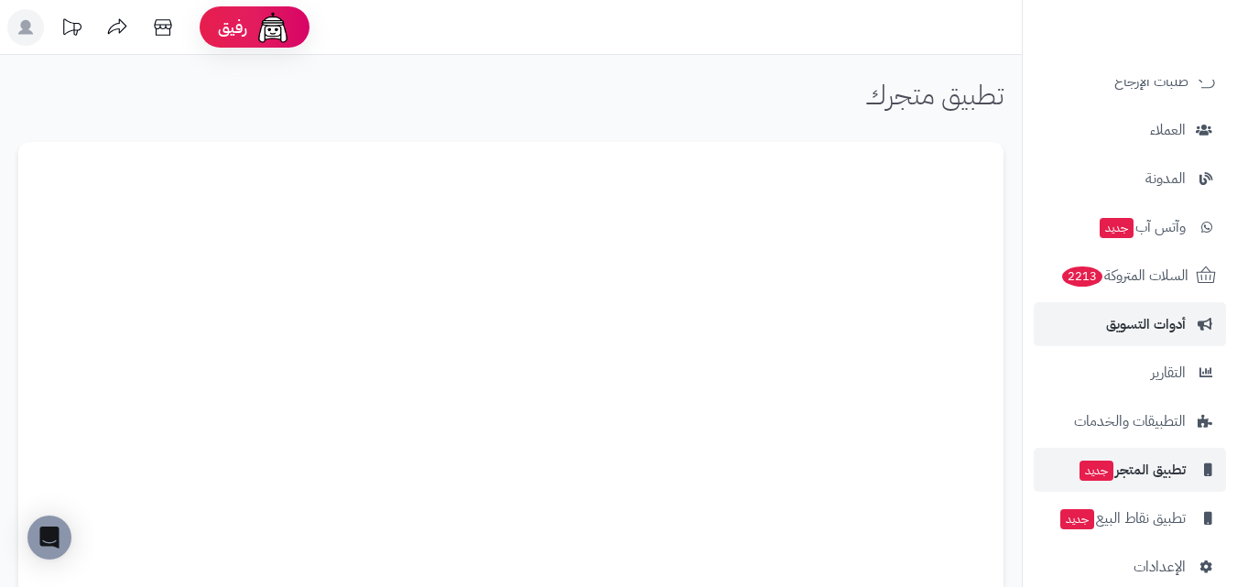
scroll to position [300, 0]
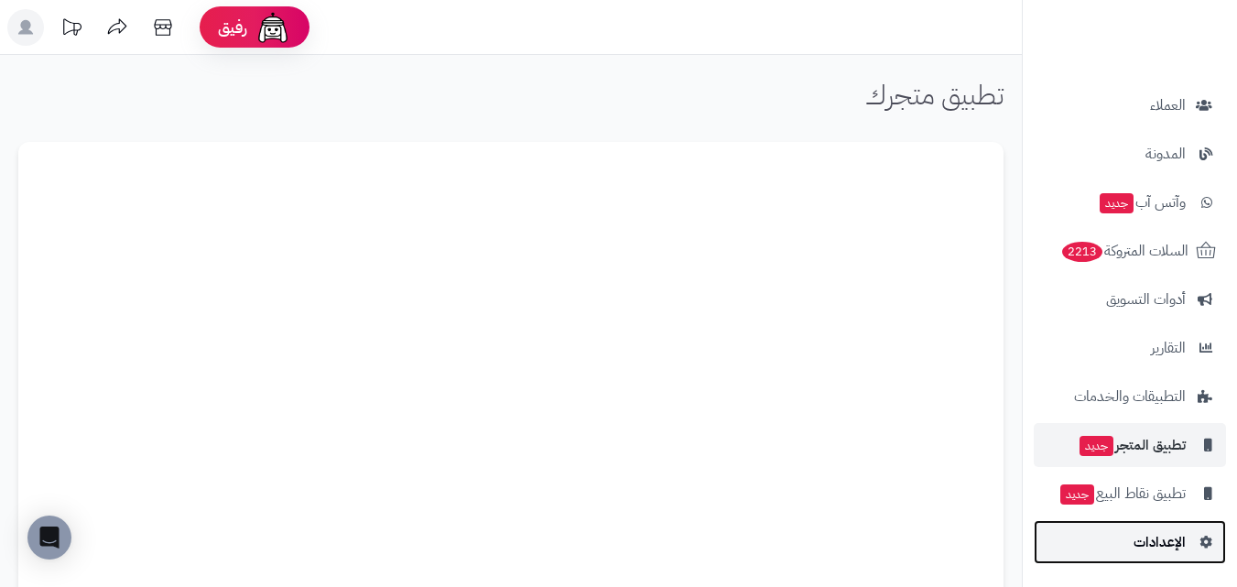
click at [1174, 548] on span "الإعدادات" at bounding box center [1160, 542] width 52 height 26
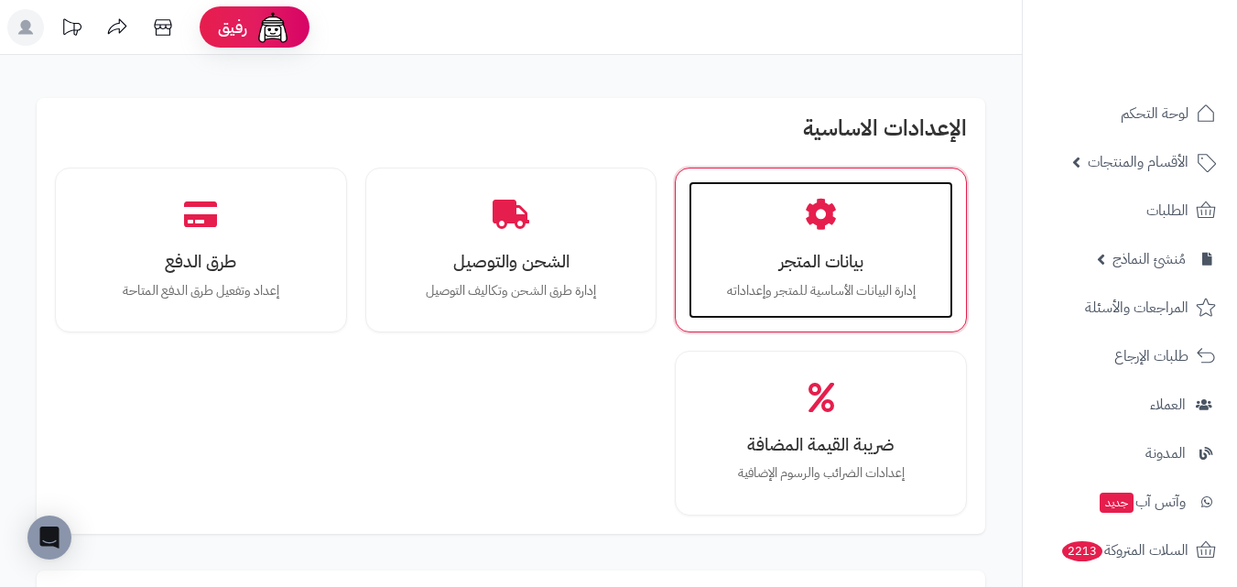
click at [769, 258] on h3 "بيانات المتجر" at bounding box center [821, 261] width 228 height 19
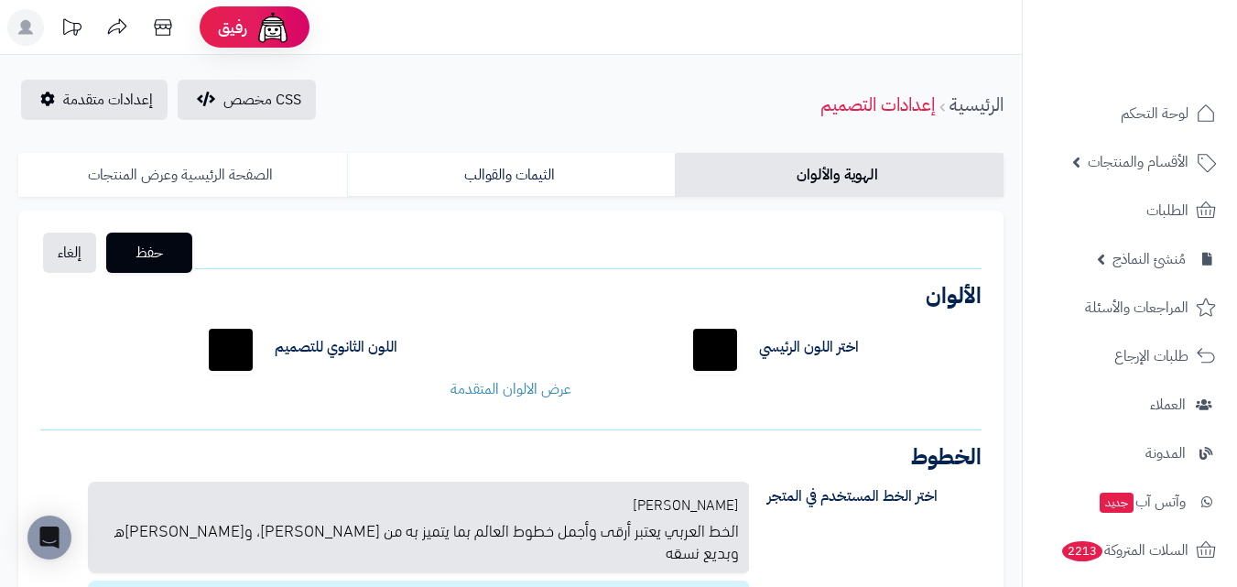
click at [269, 179] on link "الصفحة الرئيسية وعرض المنتجات" at bounding box center [182, 175] width 329 height 44
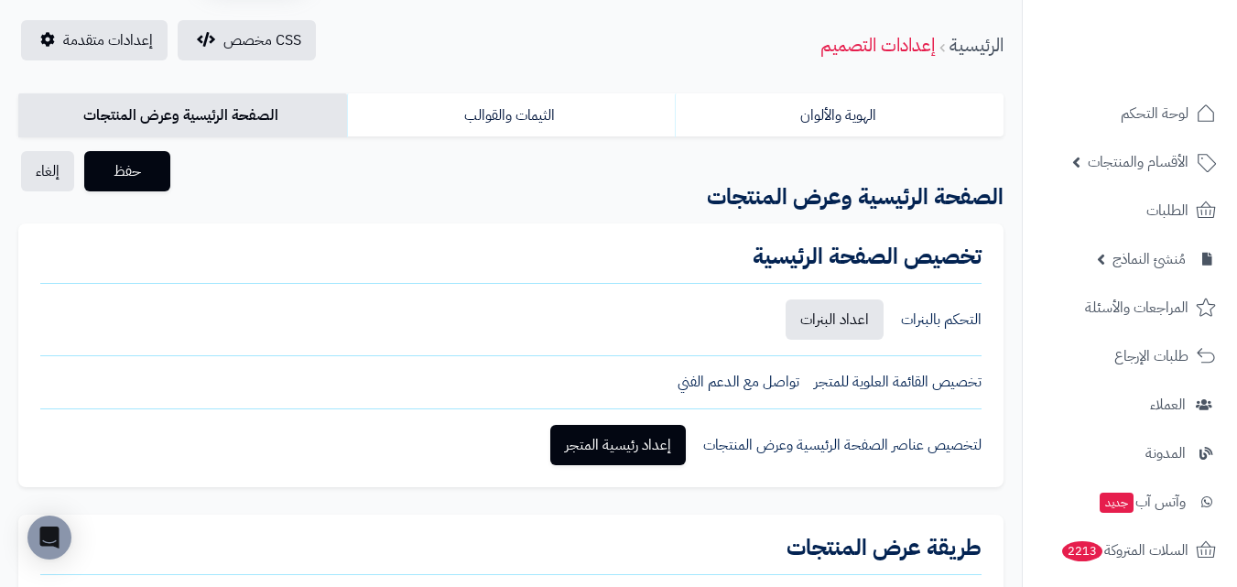
scroll to position [92, 0]
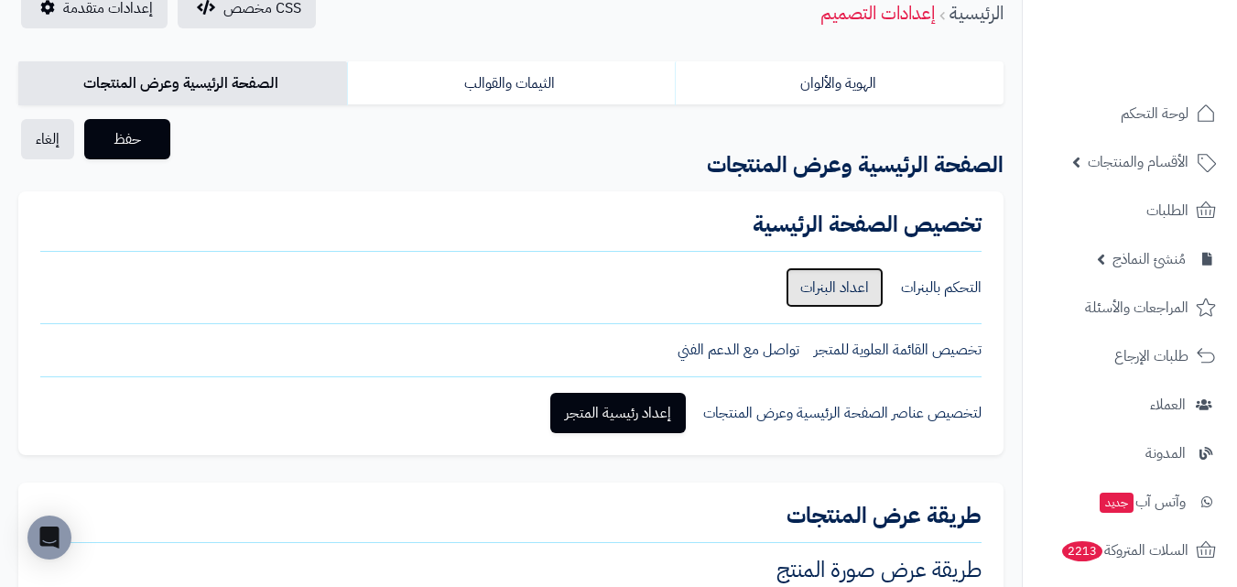
click at [826, 281] on link "اعداد البنرات" at bounding box center [835, 287] width 98 height 40
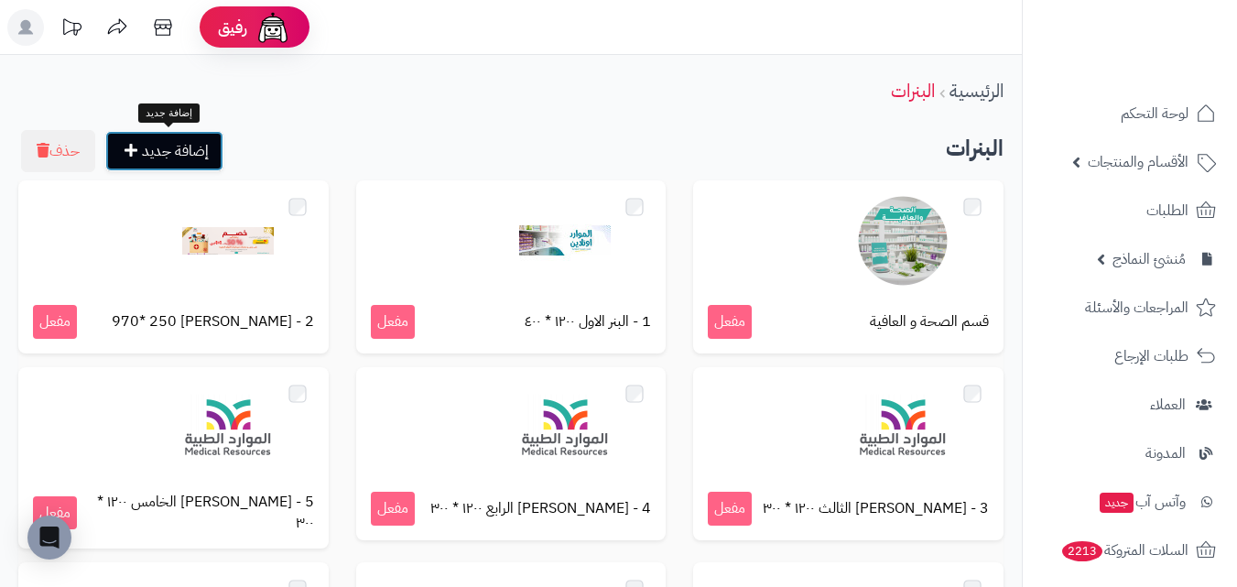
click at [206, 149] on link "إضافة جديد" at bounding box center [164, 151] width 118 height 40
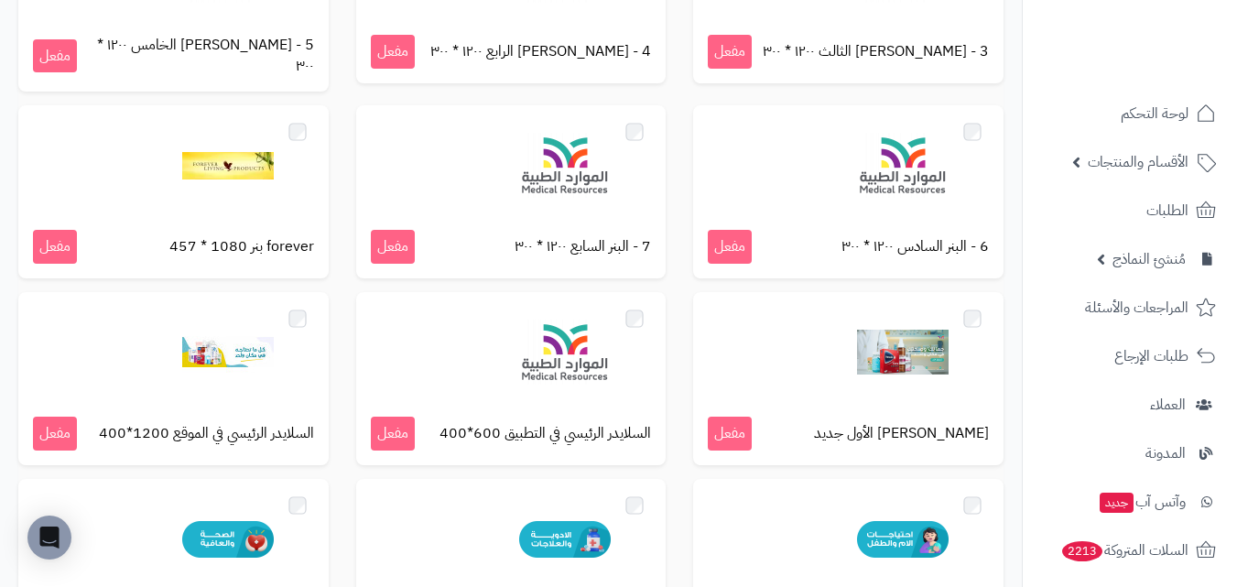
scroll to position [458, 0]
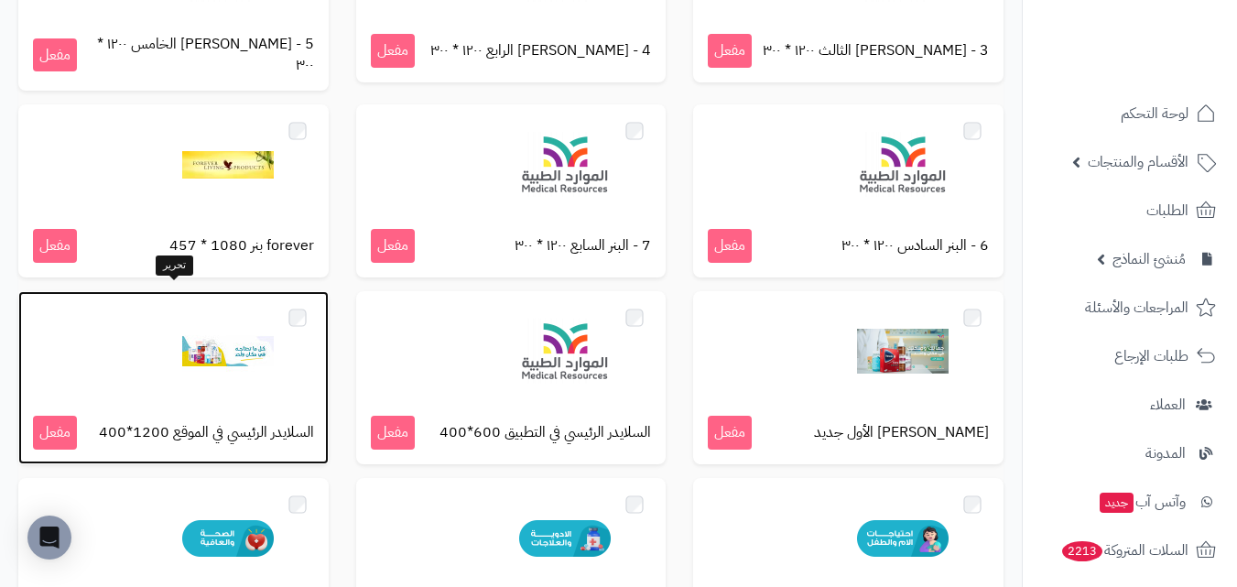
click at [189, 354] on img at bounding box center [228, 352] width 92 height 92
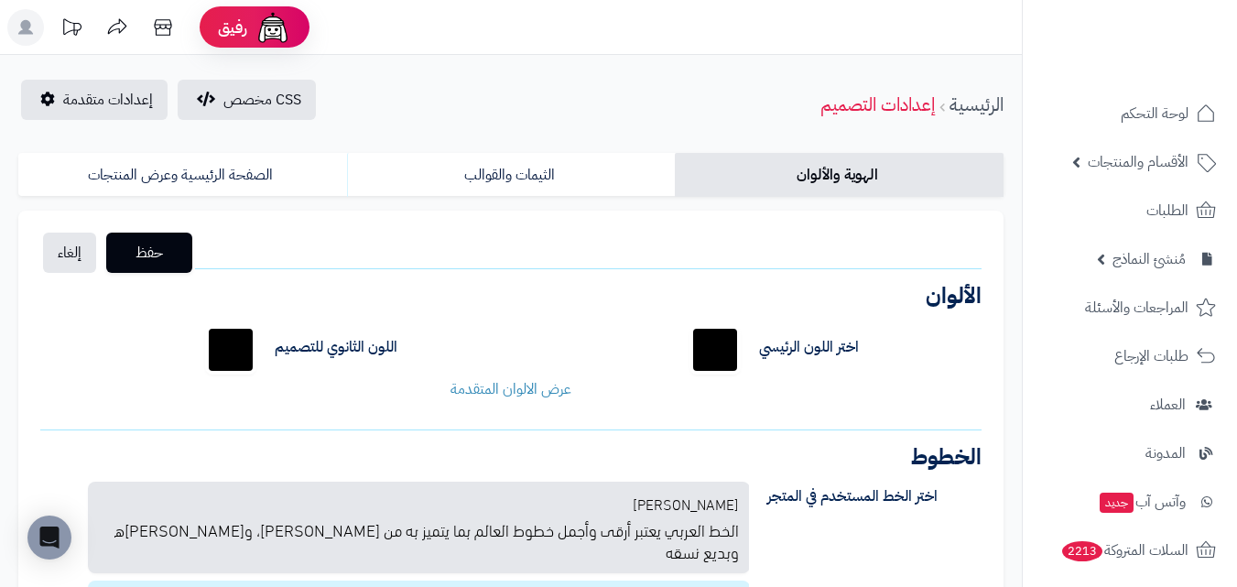
scroll to position [92, 0]
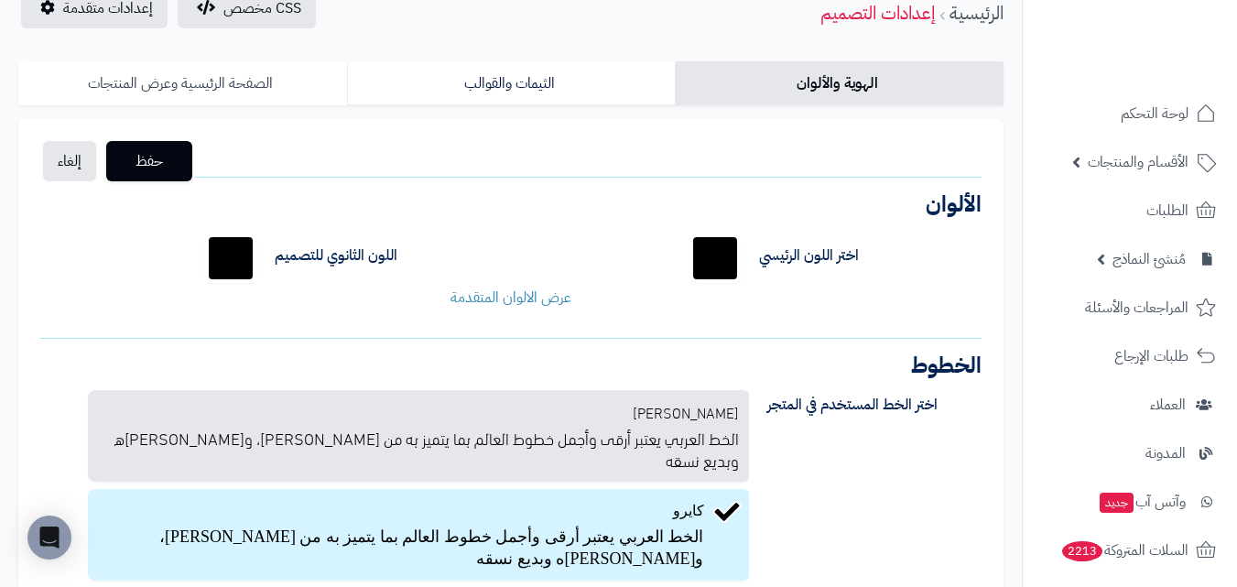
click at [216, 71] on link "الصفحة الرئيسية وعرض المنتجات" at bounding box center [182, 83] width 329 height 44
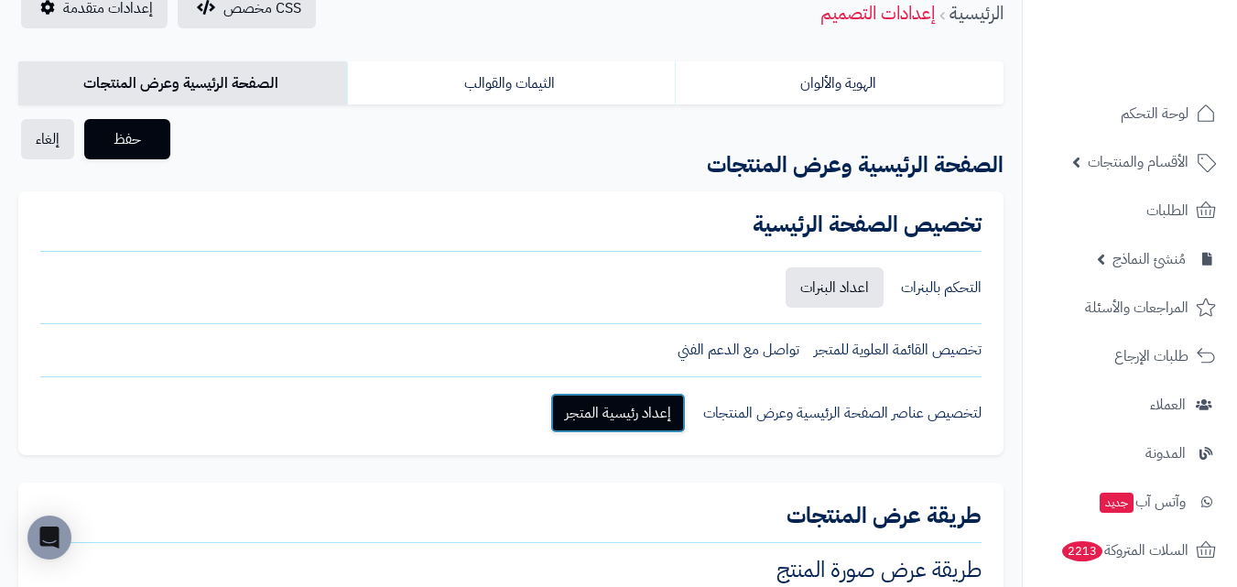
click at [588, 402] on link "إعداد رئيسية المتجر" at bounding box center [618, 413] width 136 height 40
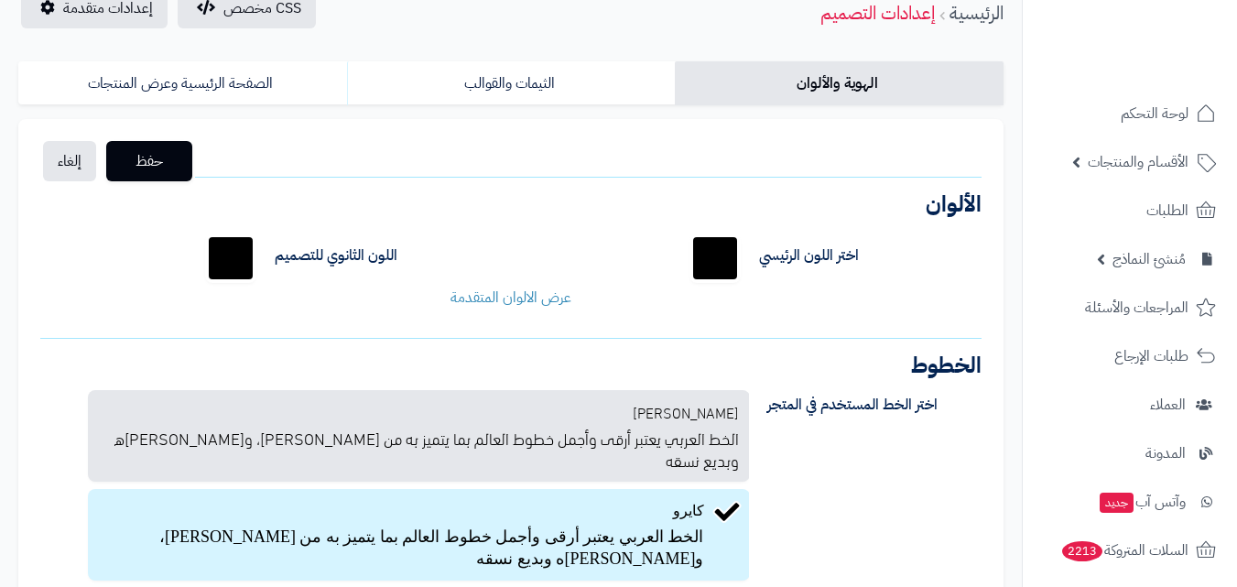
scroll to position [92, 0]
click at [223, 90] on link "الصفحة الرئيسية وعرض المنتجات" at bounding box center [182, 83] width 329 height 44
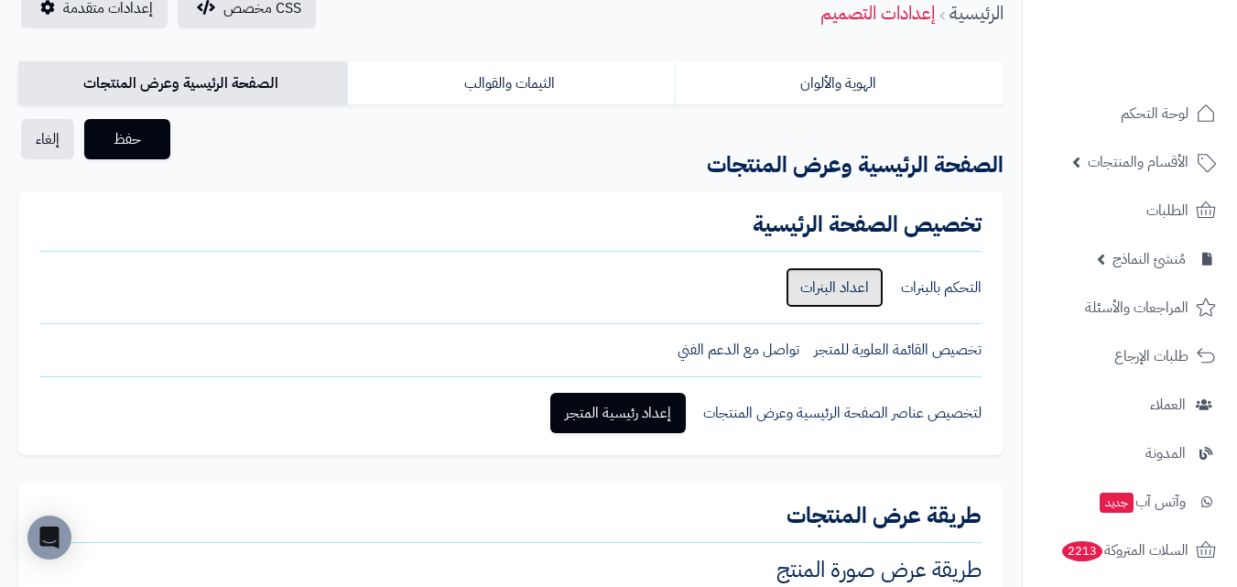
click at [809, 297] on link "اعداد البنرات" at bounding box center [835, 287] width 98 height 40
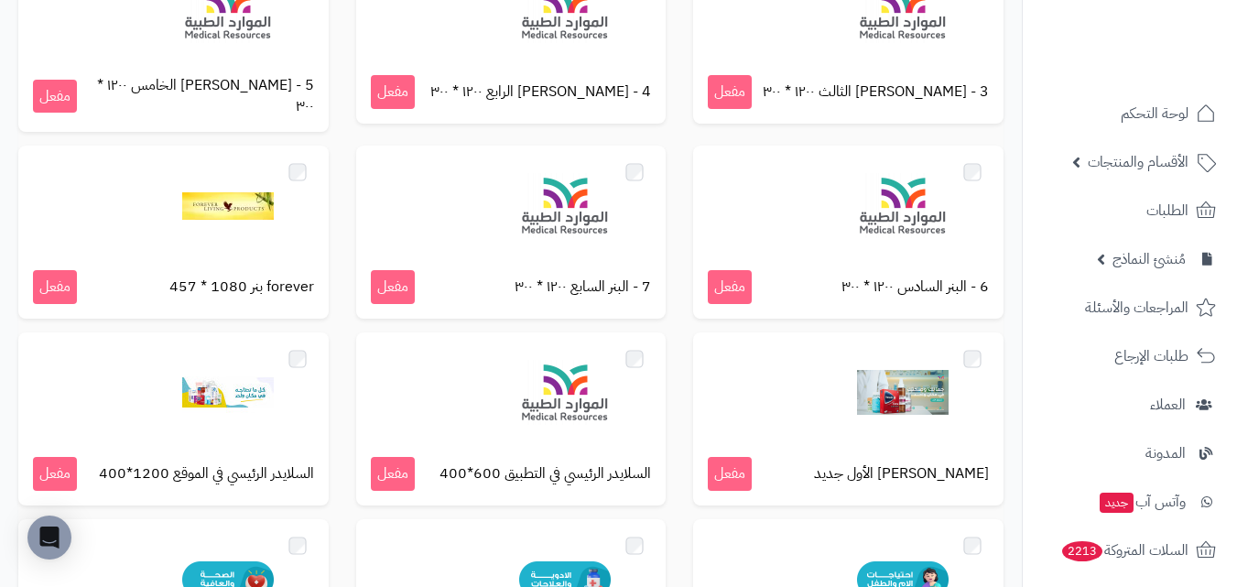
scroll to position [458, 0]
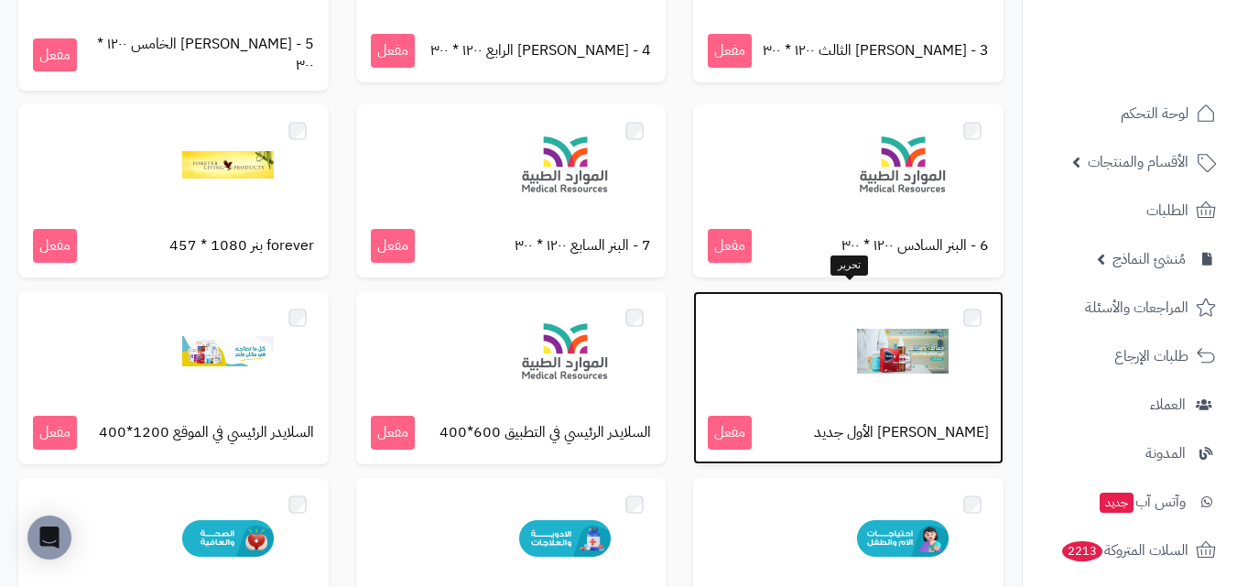
click at [824, 333] on div at bounding box center [848, 352] width 281 height 92
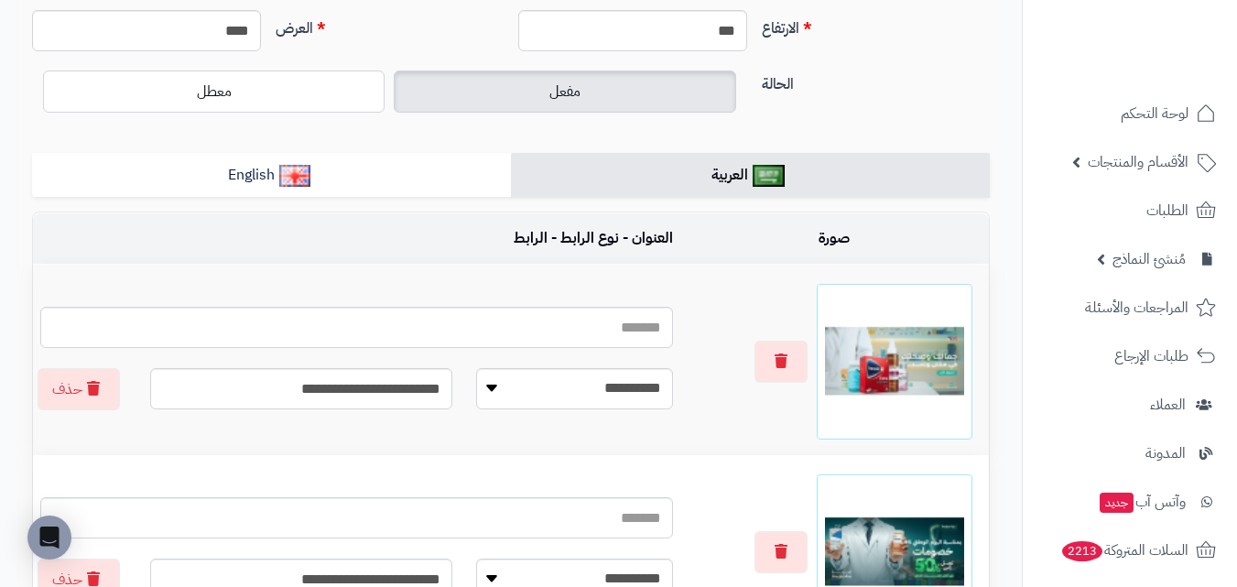
scroll to position [183, 0]
